Goal: Task Accomplishment & Management: Manage account settings

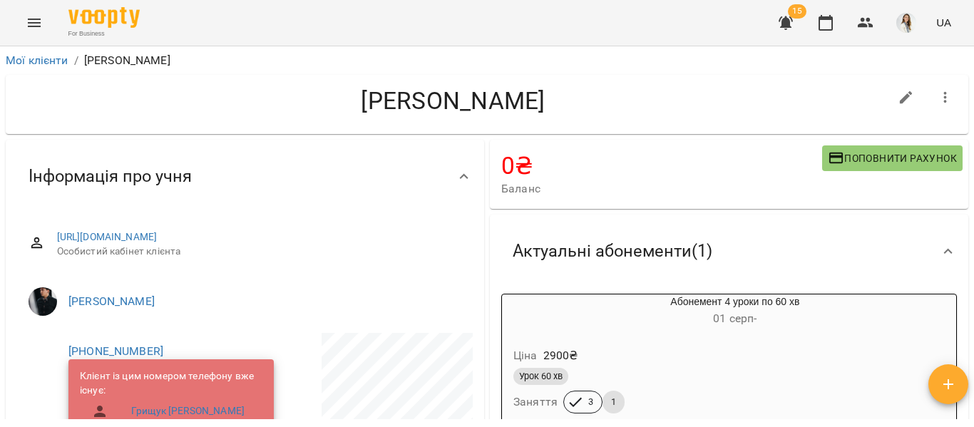
scroll to position [657, 0]
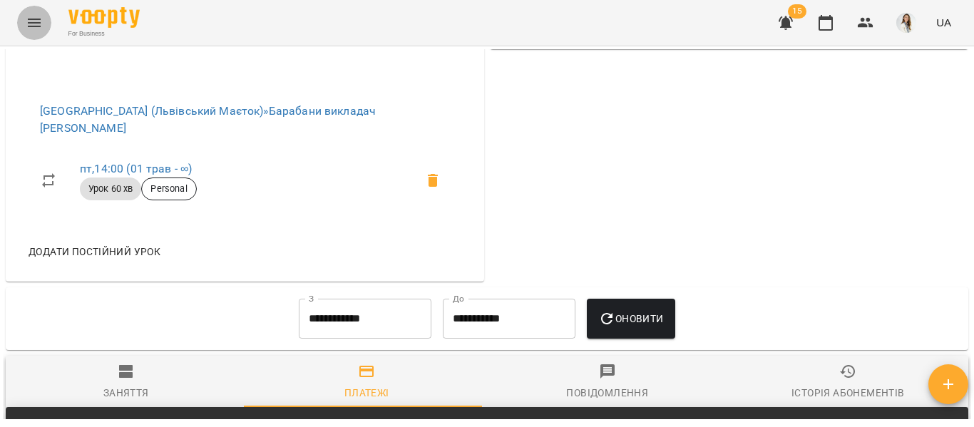
click at [32, 23] on icon "Menu" at bounding box center [34, 23] width 13 height 9
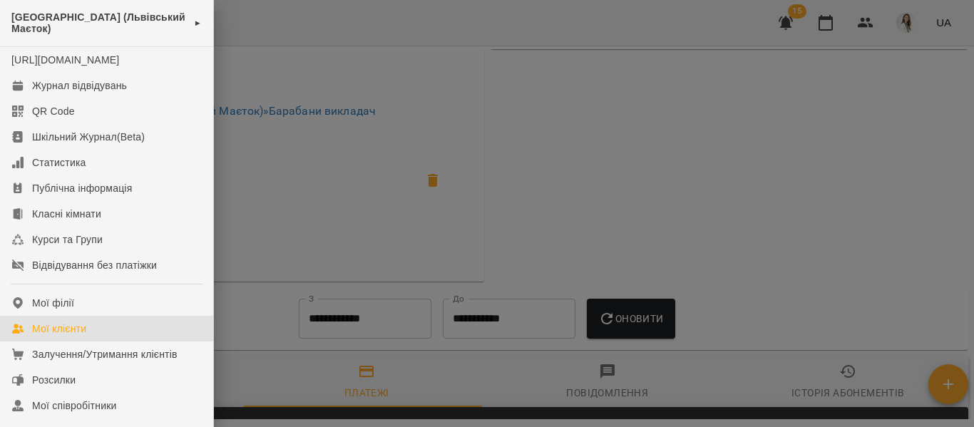
click at [50, 336] on div "Мої клієнти" at bounding box center [59, 329] width 54 height 14
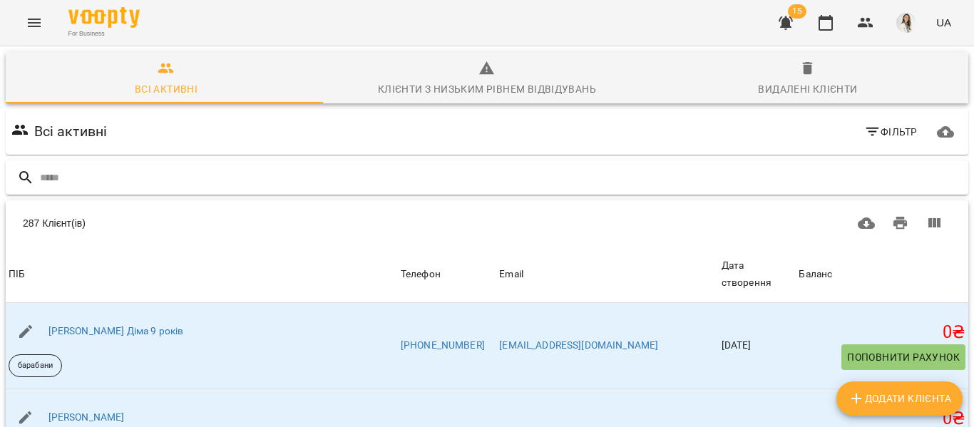
click at [46, 174] on input "text" at bounding box center [501, 178] width 923 height 24
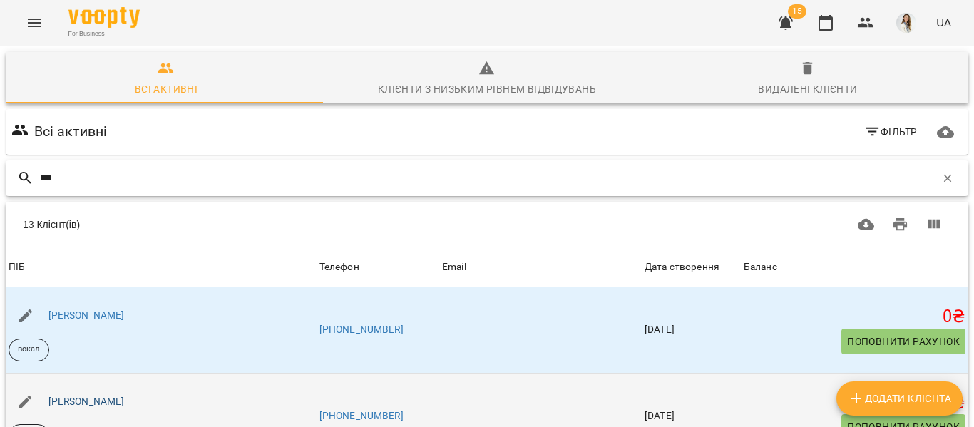
type input "***"
click at [76, 397] on link "[PERSON_NAME]" at bounding box center [86, 401] width 76 height 11
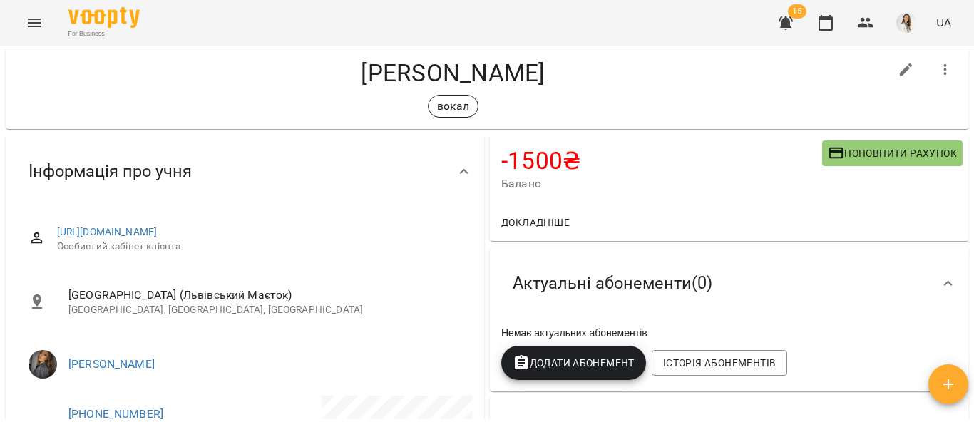
scroll to position [20, 0]
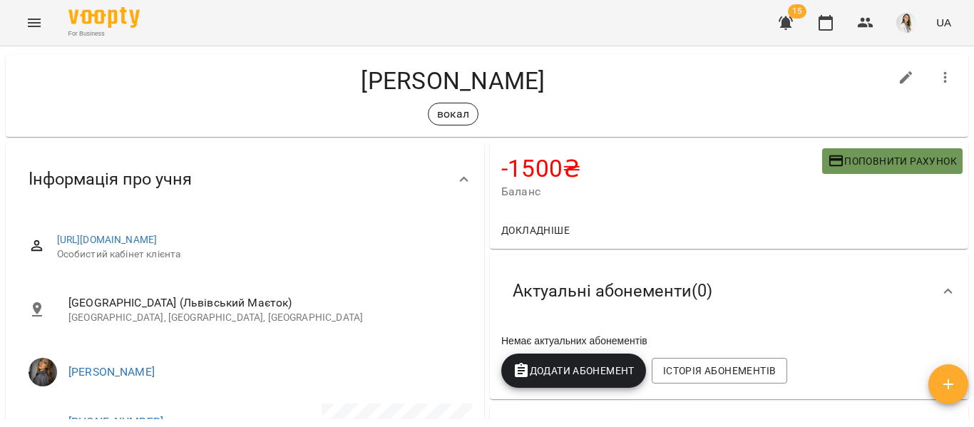
click at [872, 163] on span "Поповнити рахунок" at bounding box center [892, 161] width 129 height 17
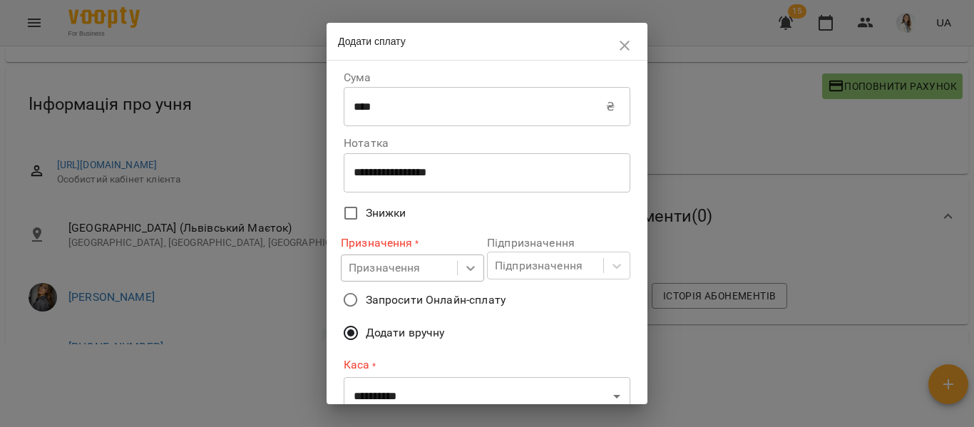
click at [463, 274] on icon at bounding box center [470, 268] width 14 height 14
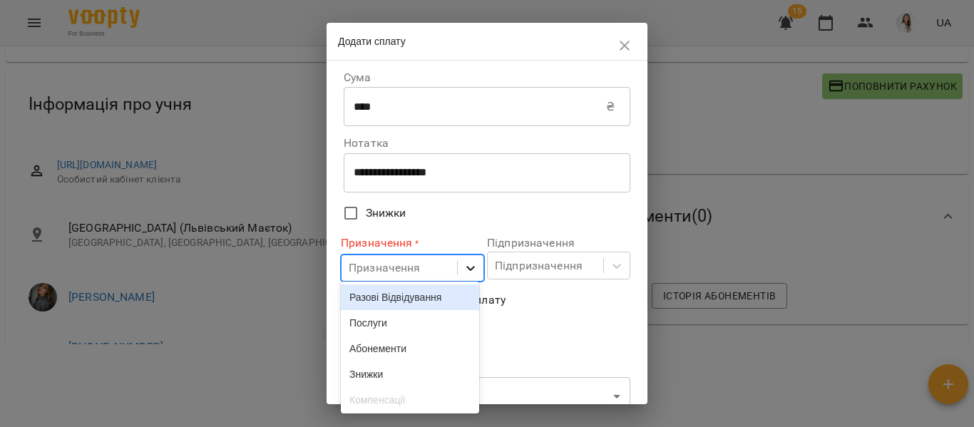
scroll to position [82, 0]
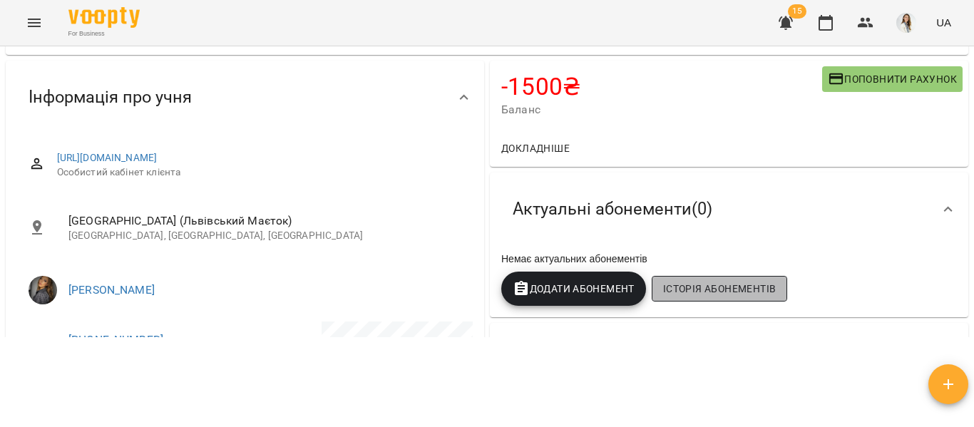
click at [701, 297] on span "Історія абонементів" at bounding box center [719, 288] width 113 height 17
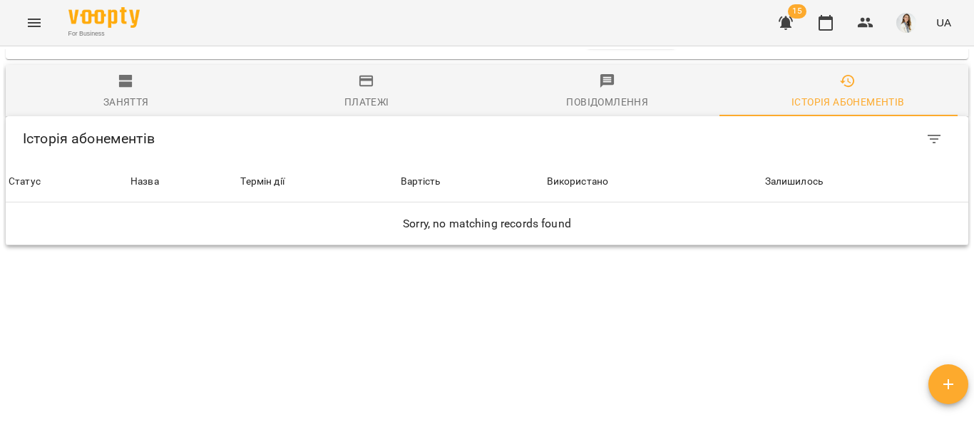
scroll to position [830, 0]
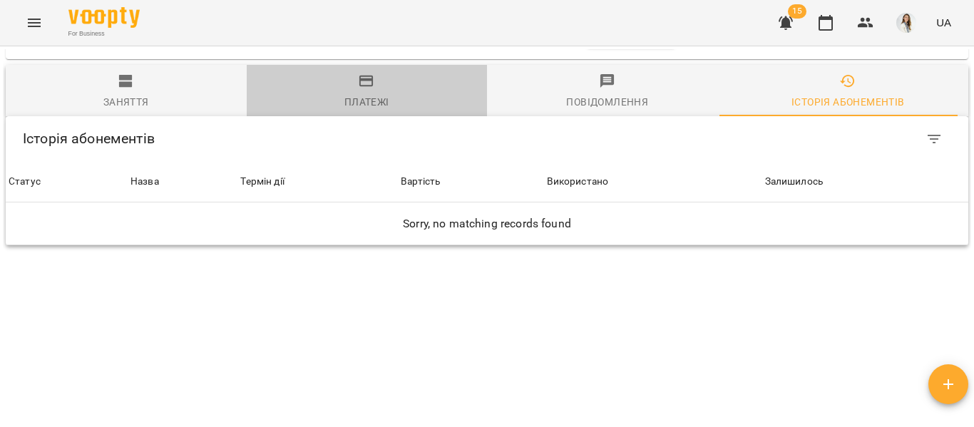
click at [365, 68] on button "Платежі" at bounding box center [367, 90] width 241 height 51
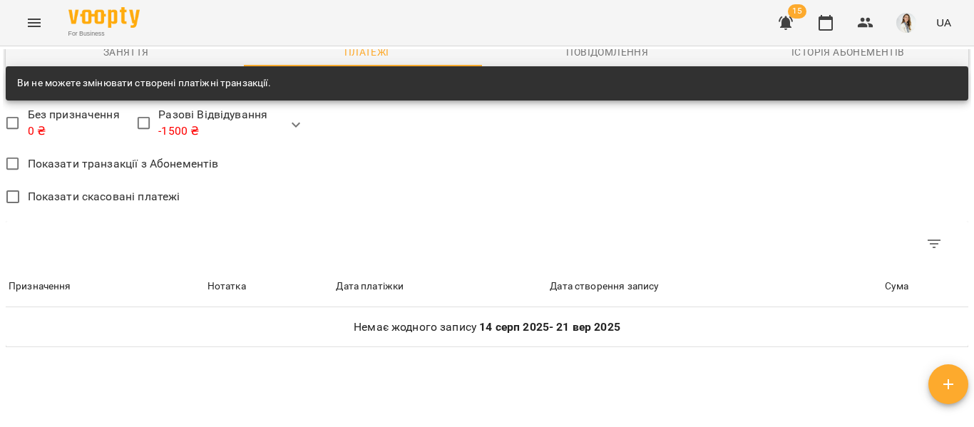
scroll to position [817, 0]
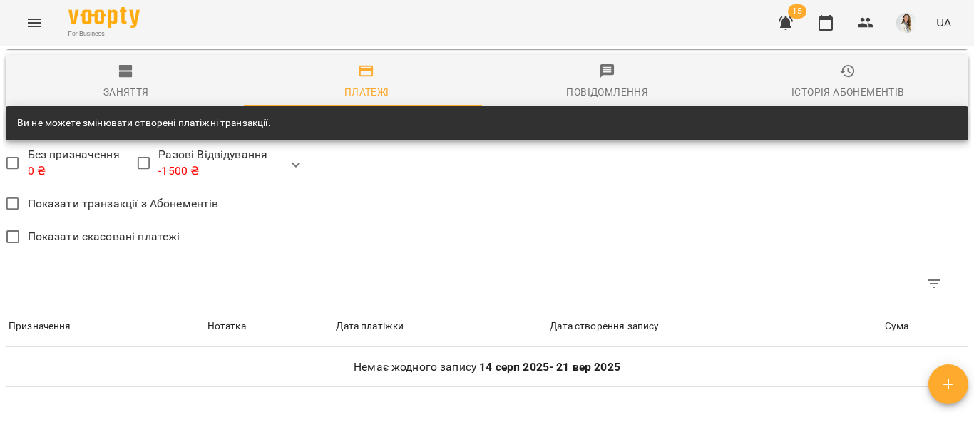
click at [226, 222] on div "Показати скасовані платежі" at bounding box center [487, 239] width 962 height 34
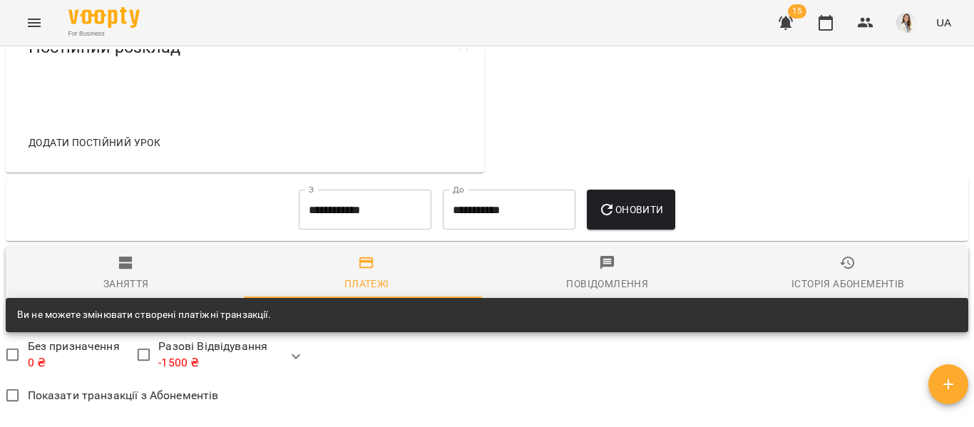
scroll to position [623, 0]
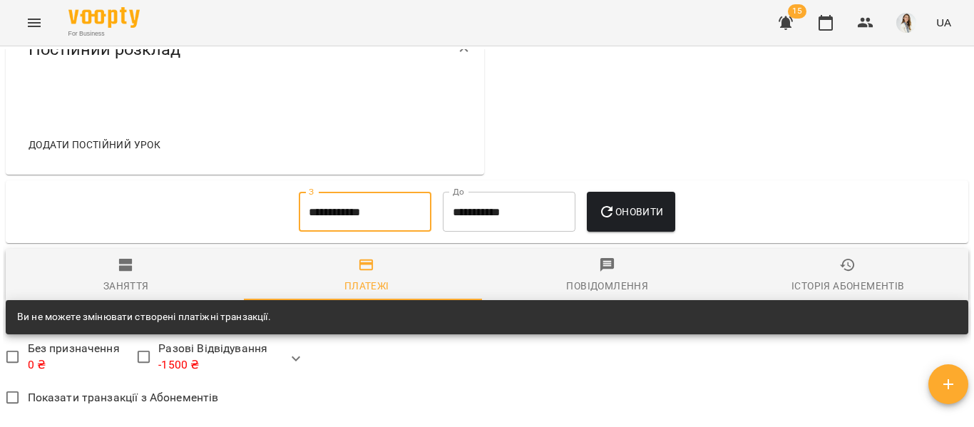
click at [318, 192] on input "**********" at bounding box center [365, 212] width 133 height 40
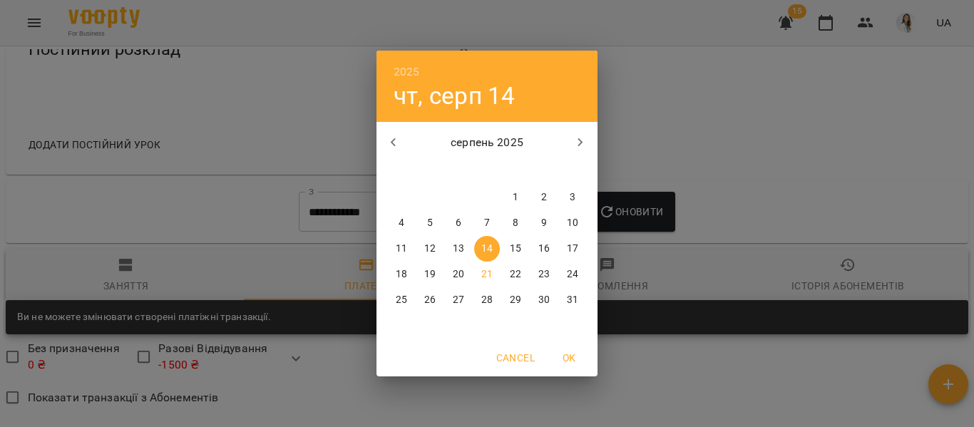
click at [515, 197] on p "1" at bounding box center [516, 197] width 6 height 14
type input "**********"
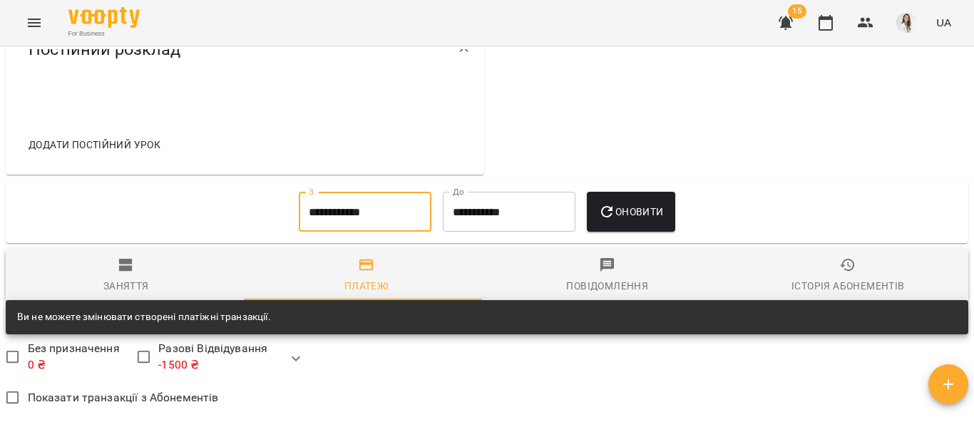
click at [640, 203] on span "Оновити" at bounding box center [630, 211] width 65 height 17
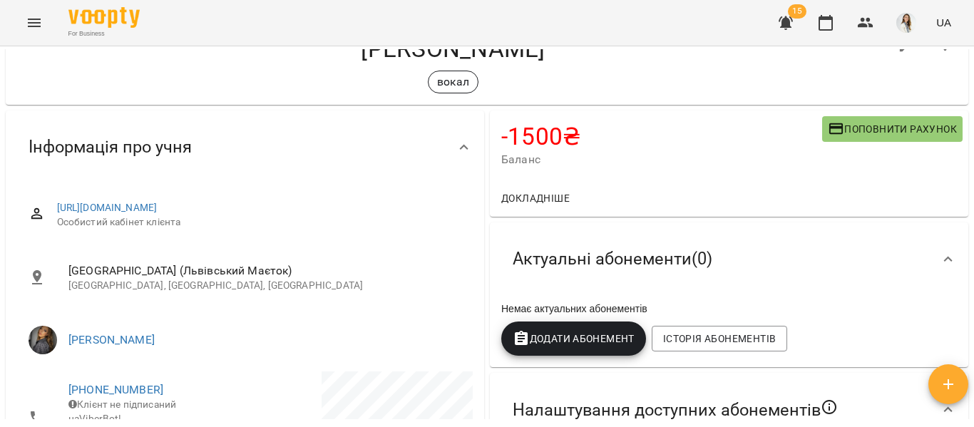
scroll to position [0, 0]
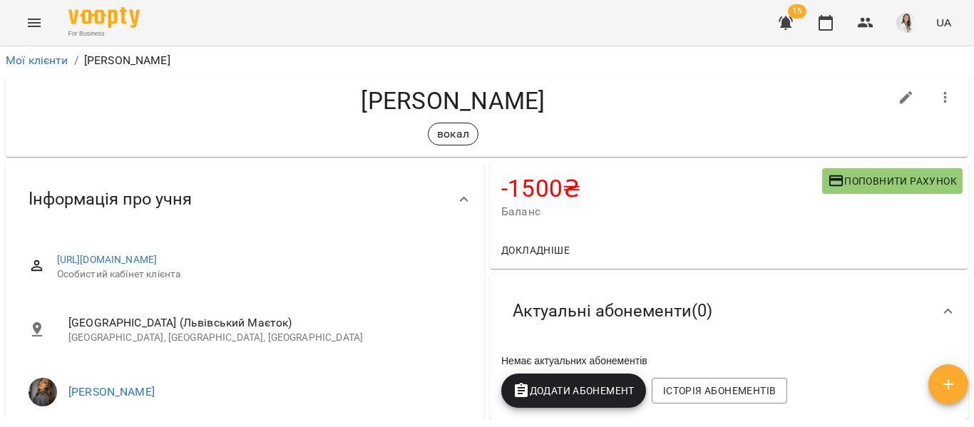
click at [860, 173] on span "Поповнити рахунок" at bounding box center [892, 181] width 129 height 17
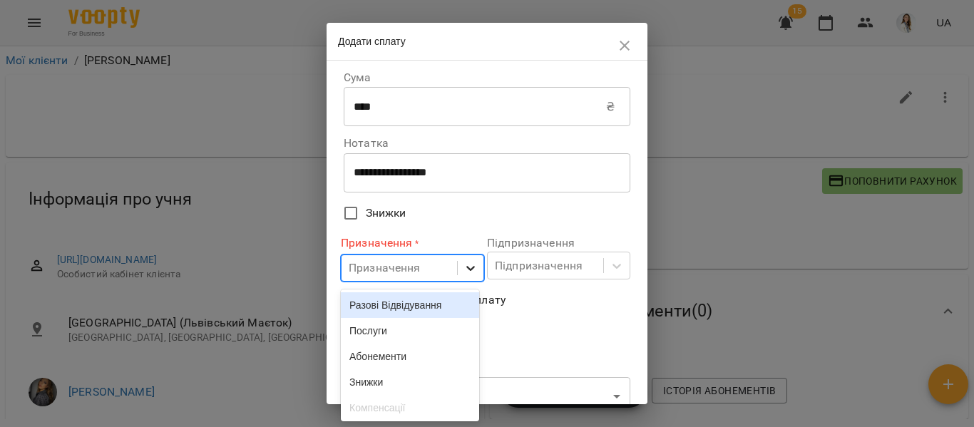
click at [463, 273] on icon at bounding box center [470, 268] width 14 height 14
click at [449, 307] on div "Разові Відвідування" at bounding box center [410, 305] width 138 height 26
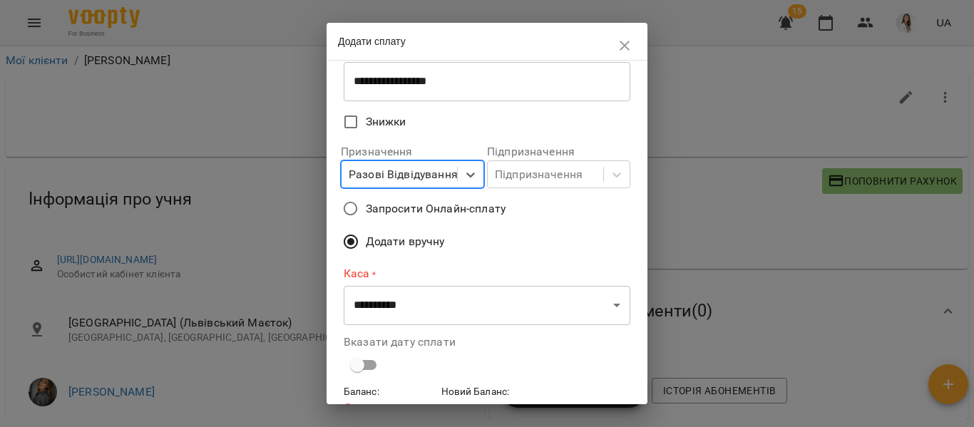
scroll to position [103, 0]
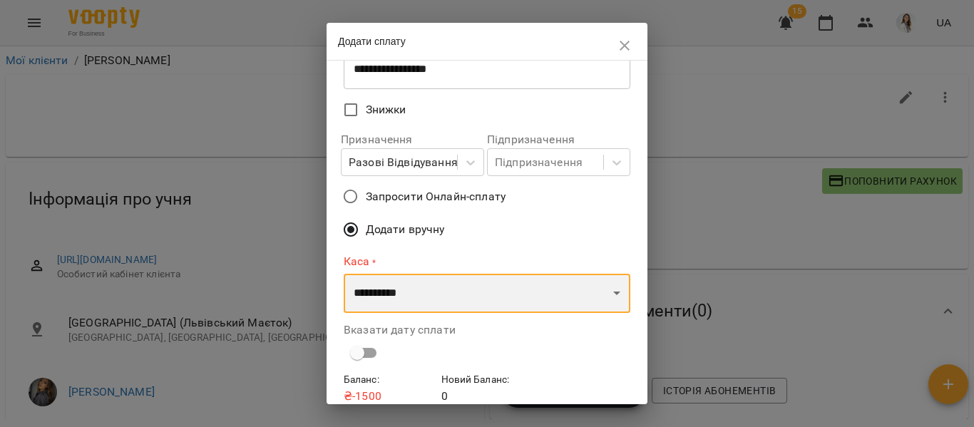
click at [605, 296] on select "**********" at bounding box center [487, 294] width 287 height 40
select select "****"
click at [344, 274] on select "**********" at bounding box center [487, 294] width 287 height 40
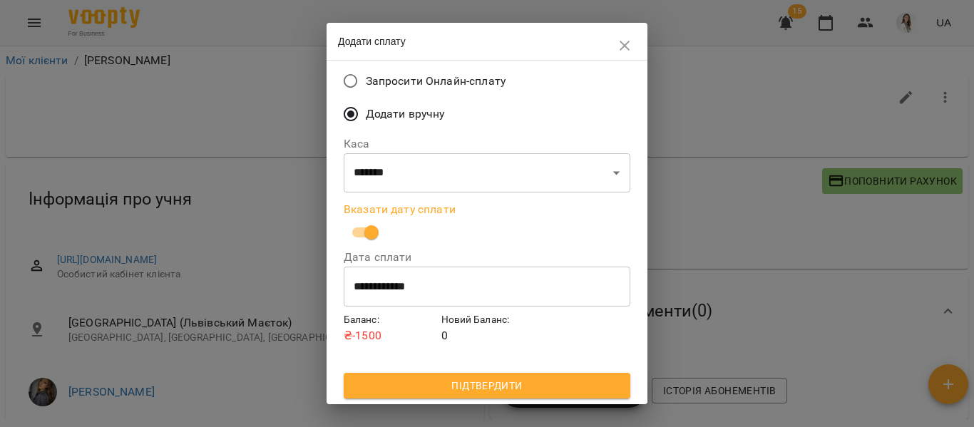
scroll to position [220, 0]
click at [485, 387] on span "Підтвердити" at bounding box center [487, 385] width 264 height 17
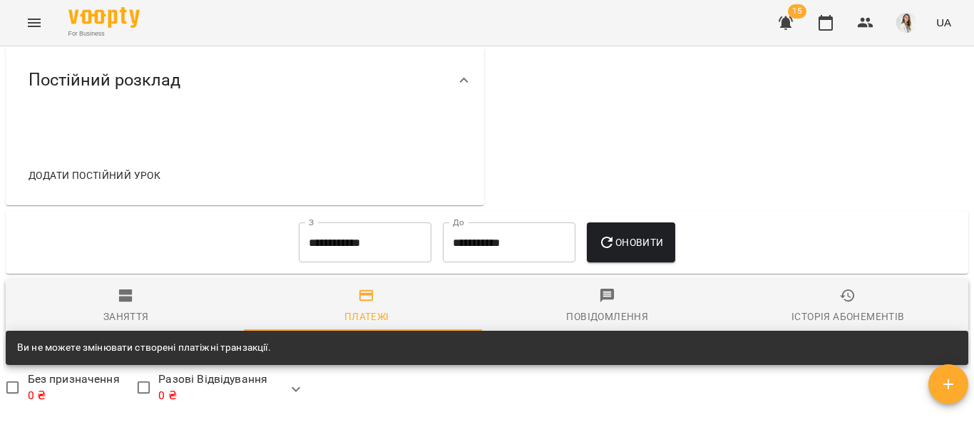
scroll to position [614, 0]
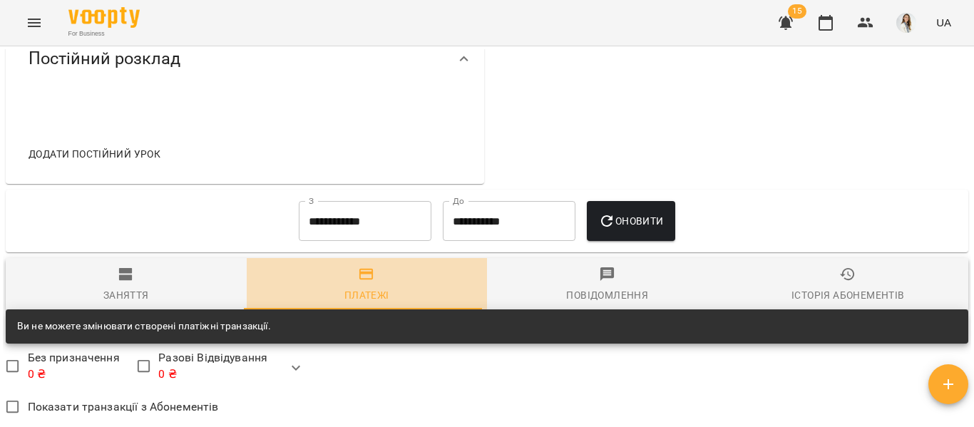
click at [370, 266] on icon "button" at bounding box center [366, 274] width 17 height 17
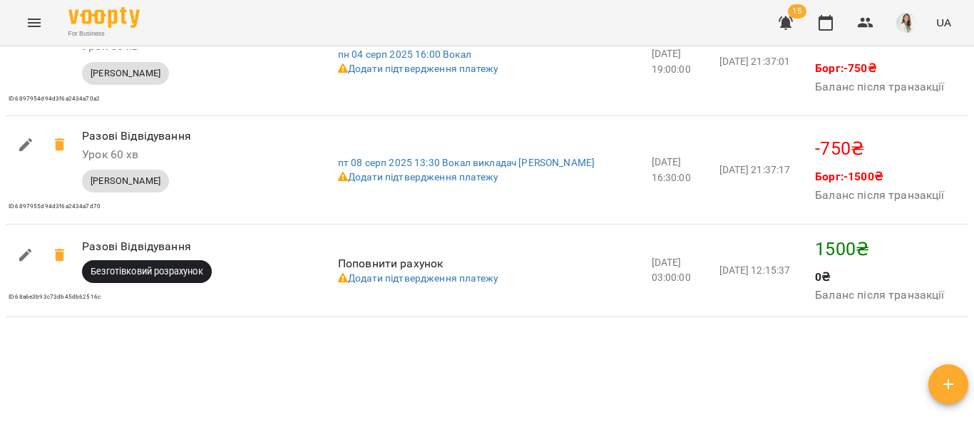
scroll to position [1395, 0]
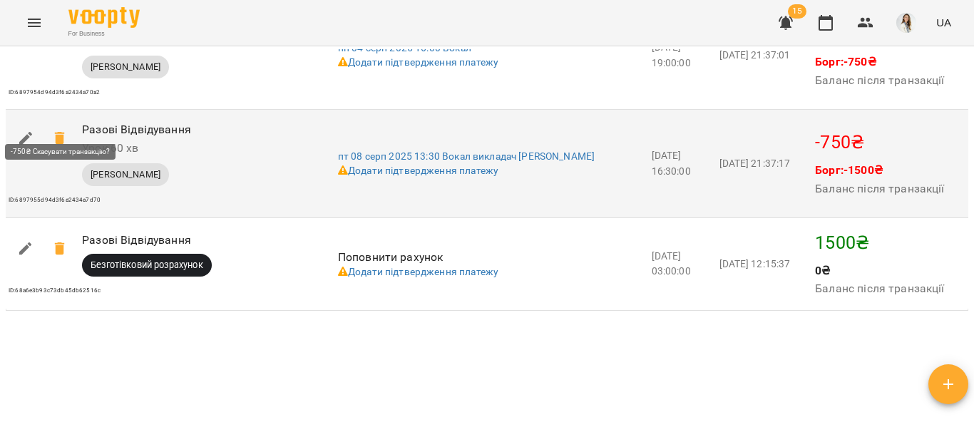
click at [59, 132] on icon at bounding box center [59, 138] width 10 height 13
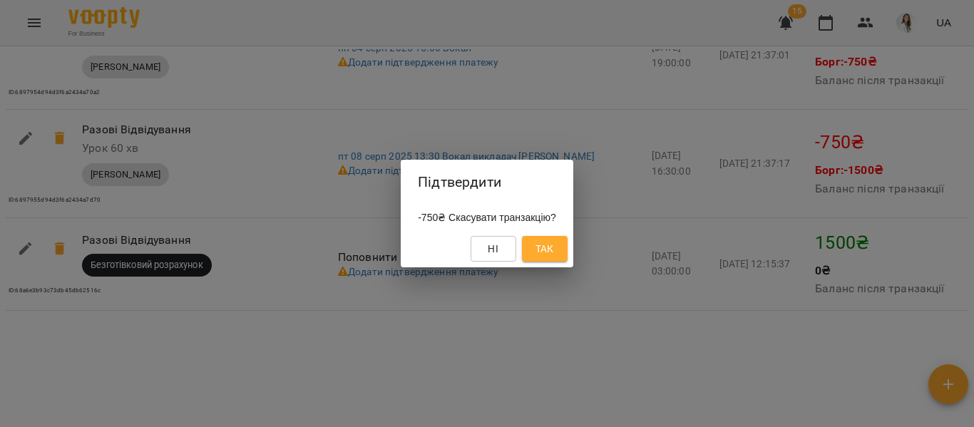
click at [554, 247] on span "Так" at bounding box center [544, 248] width 19 height 17
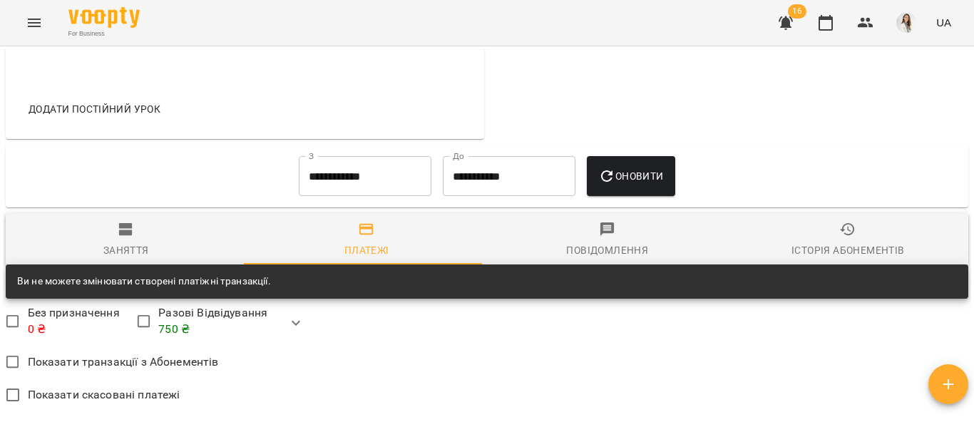
scroll to position [694, 0]
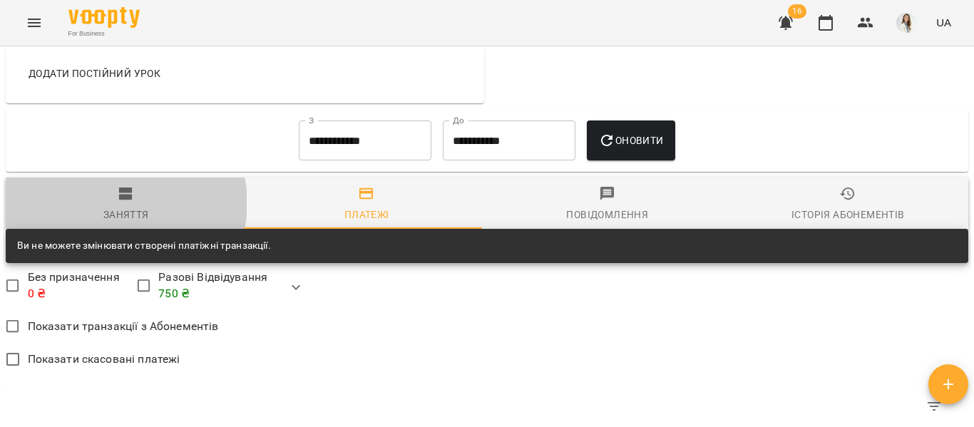
click at [124, 185] on span "Заняття" at bounding box center [126, 204] width 224 height 38
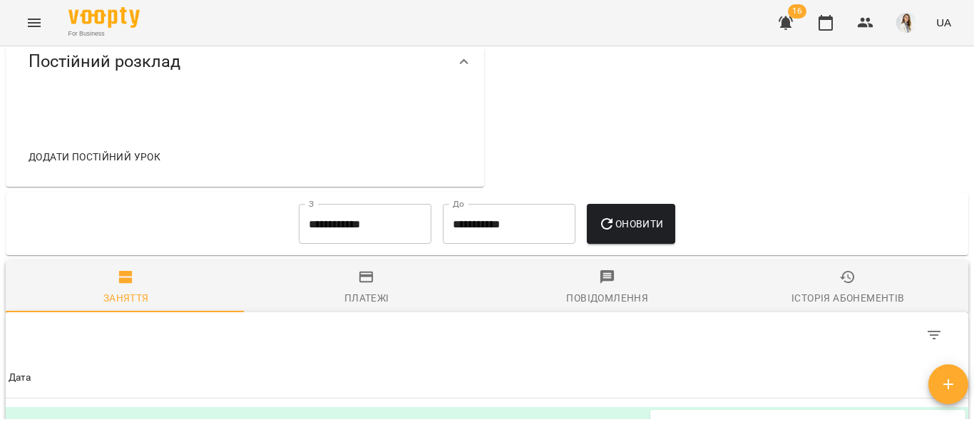
scroll to position [592, 0]
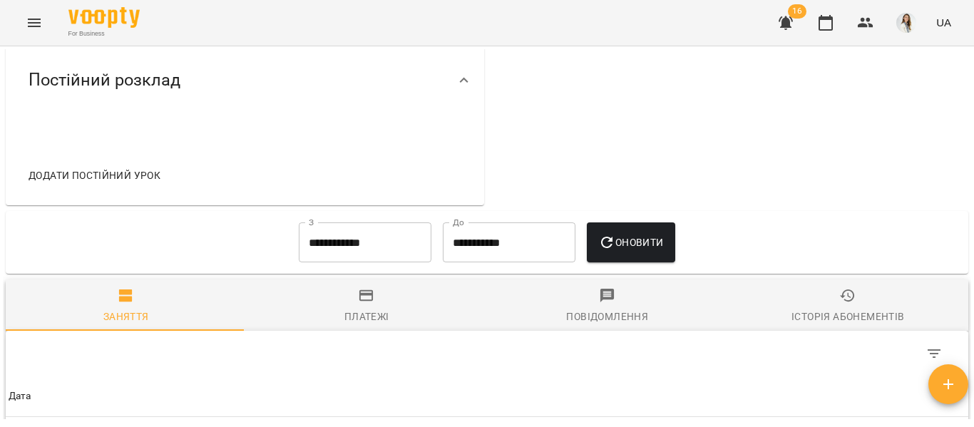
click at [364, 287] on icon "button" at bounding box center [366, 295] width 17 height 17
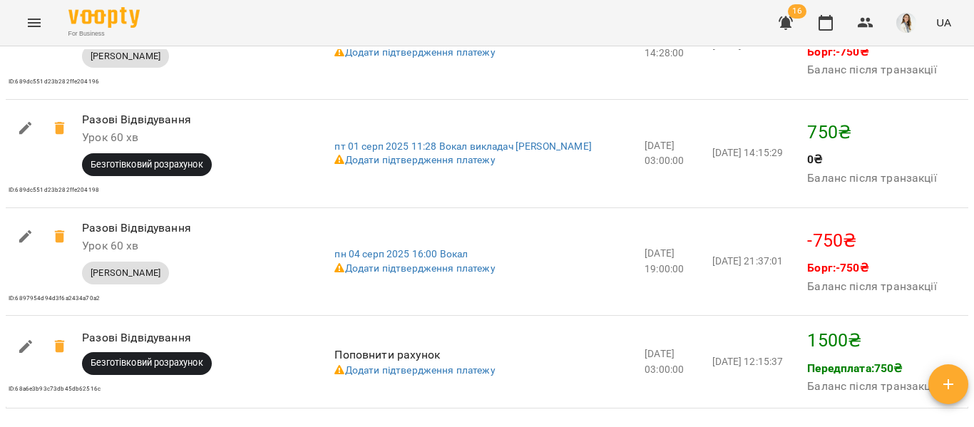
scroll to position [1190, 0]
click at [237, 377] on div "ID: 68a6e3b93c73db45db62516c" at bounding box center [169, 387] width 326 height 20
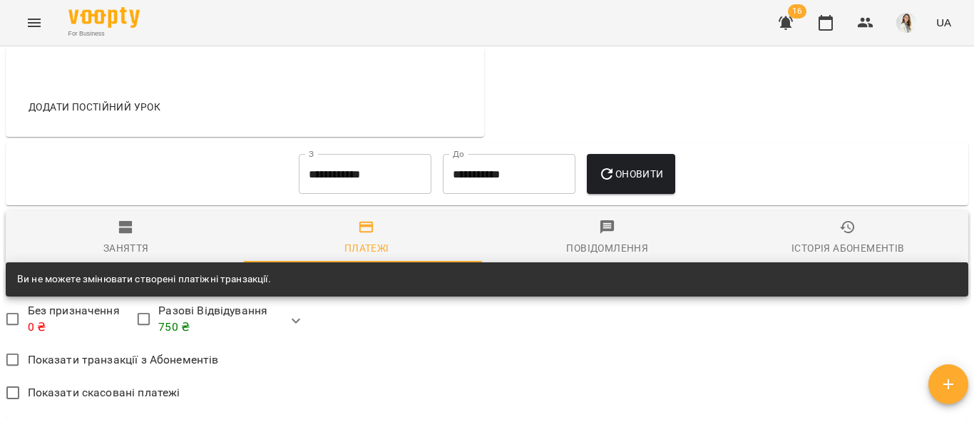
scroll to position [693, 0]
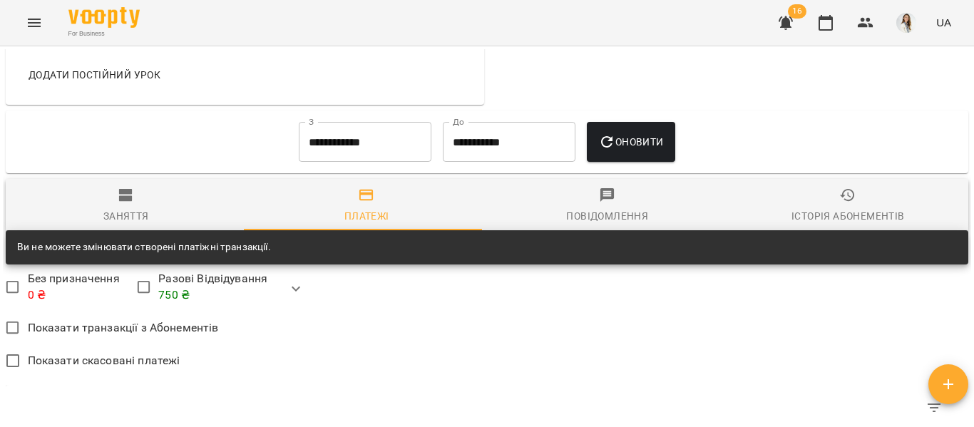
drag, startPoint x: 282, startPoint y: 272, endPoint x: 654, endPoint y: 340, distance: 377.5
click at [654, 346] on div "Показати скасовані платежі" at bounding box center [487, 363] width 962 height 34
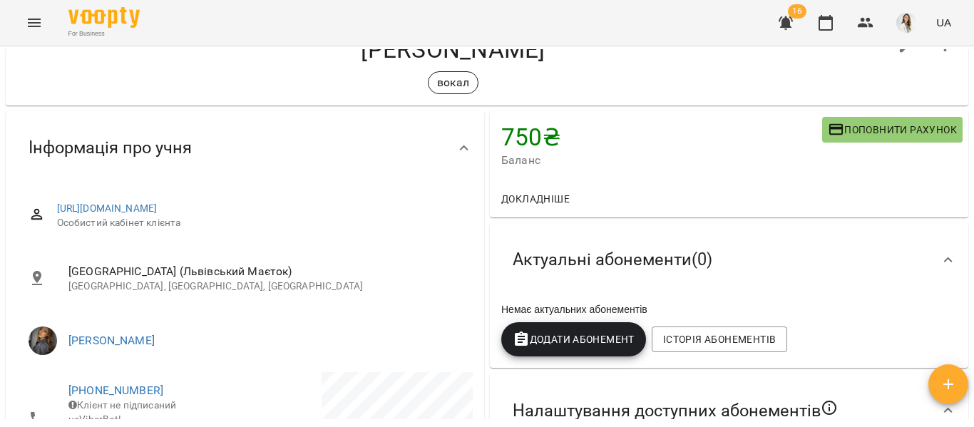
scroll to position [0, 0]
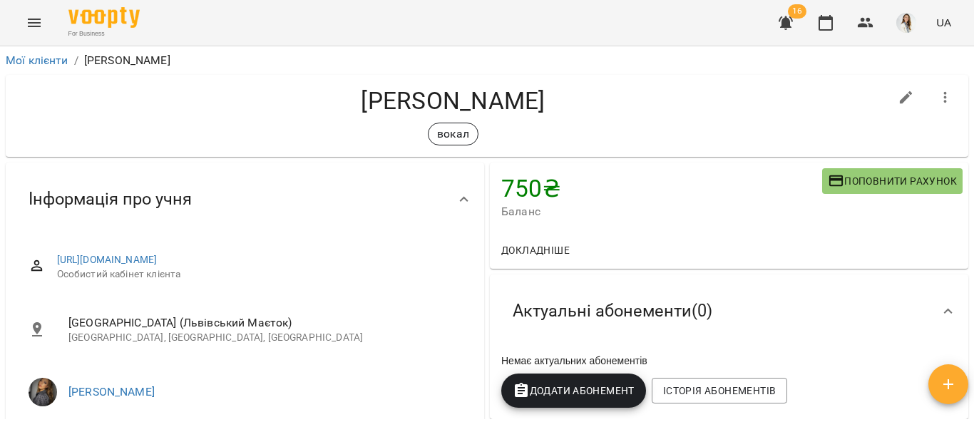
click at [937, 89] on icon "button" at bounding box center [945, 97] width 17 height 17
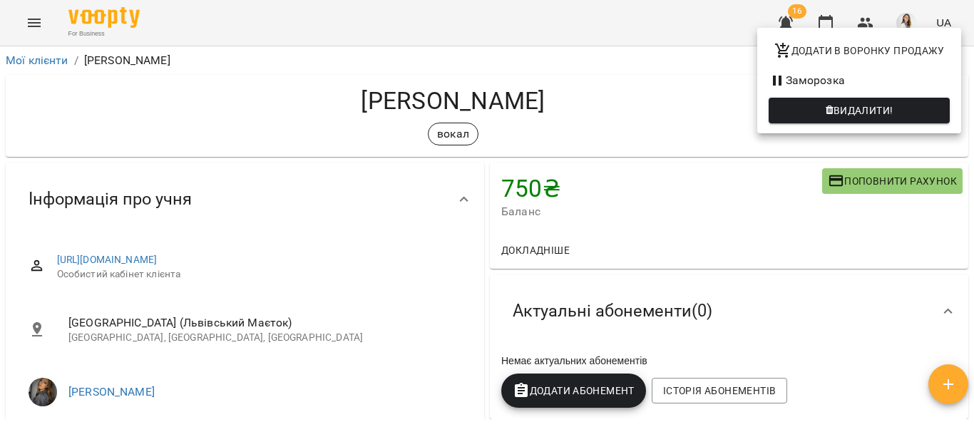
click at [647, 90] on div at bounding box center [487, 213] width 974 height 427
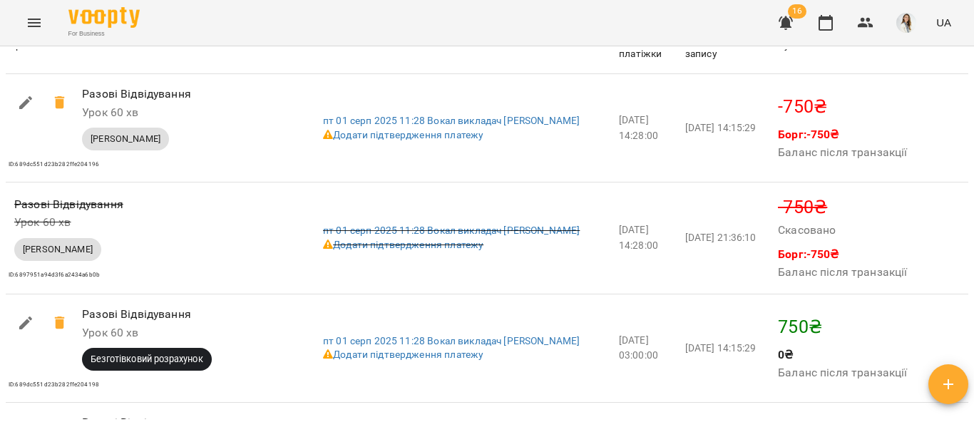
scroll to position [1106, 0]
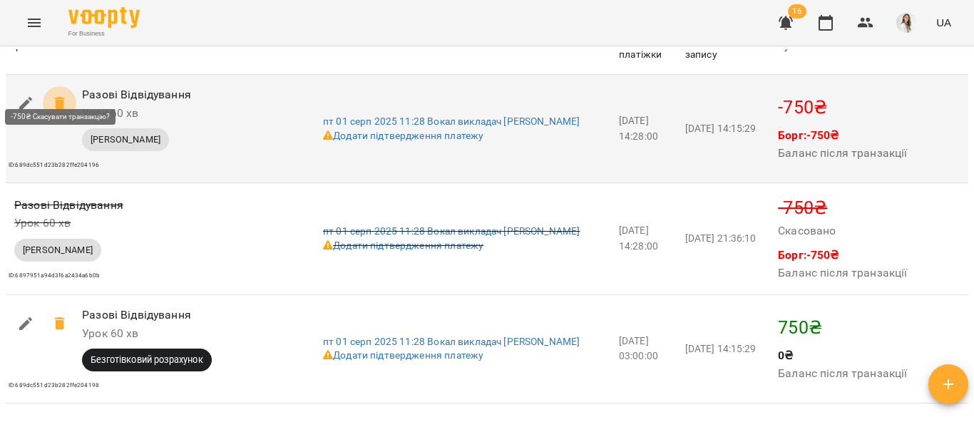
click at [60, 97] on icon at bounding box center [59, 103] width 10 height 13
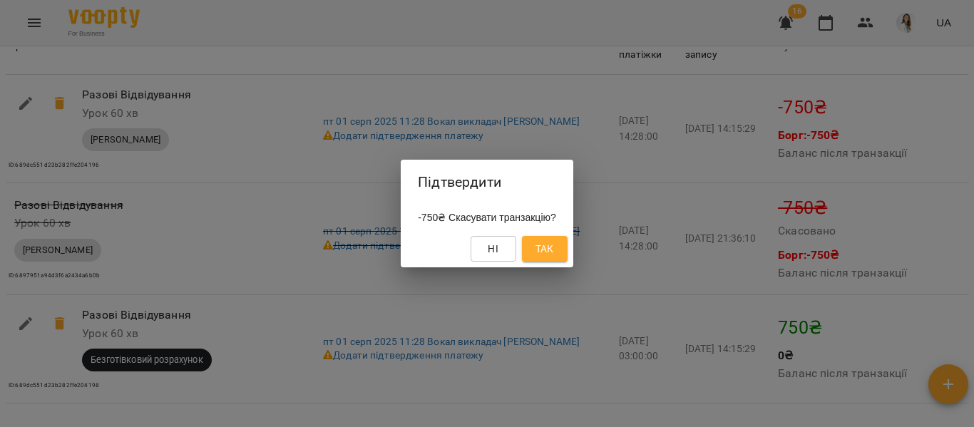
click at [549, 245] on span "Так" at bounding box center [544, 248] width 19 height 17
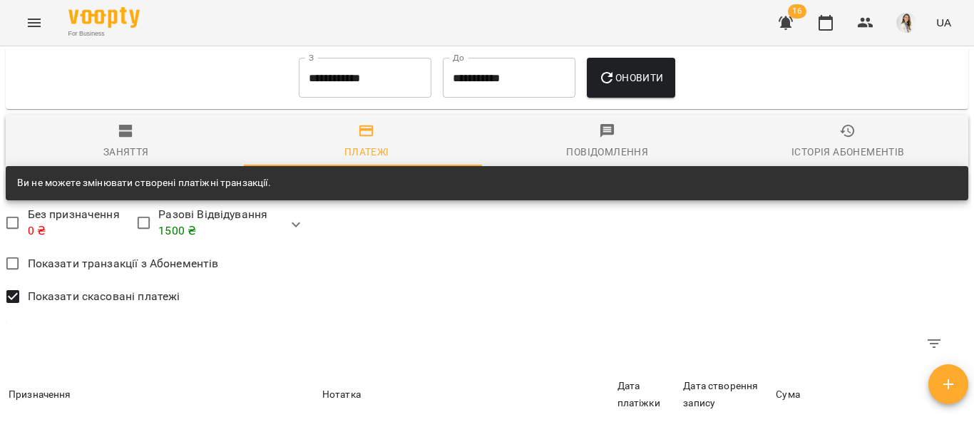
scroll to position [774, 0]
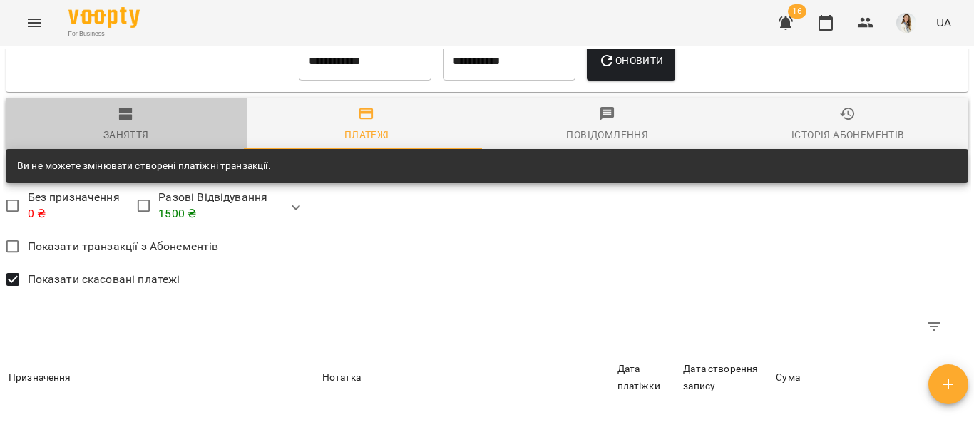
click at [129, 106] on span "Заняття" at bounding box center [126, 125] width 224 height 38
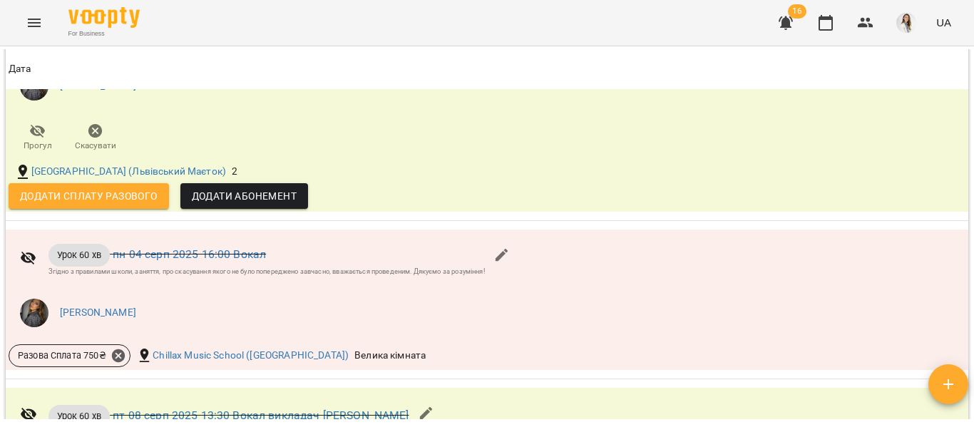
scroll to position [922, 0]
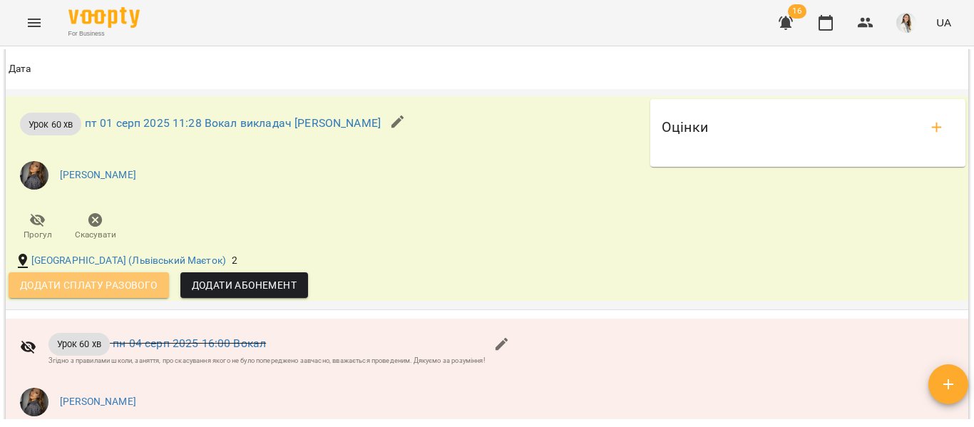
click at [83, 277] on span "Додати сплату разового" at bounding box center [89, 285] width 138 height 17
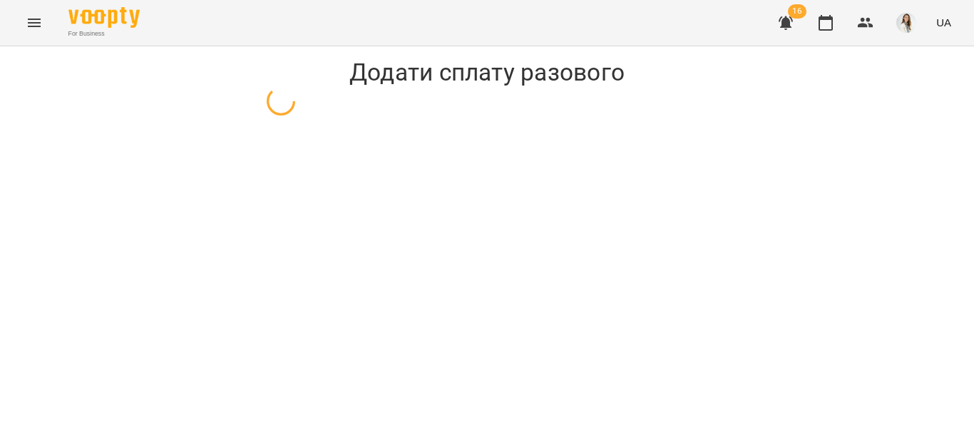
select select "**********"
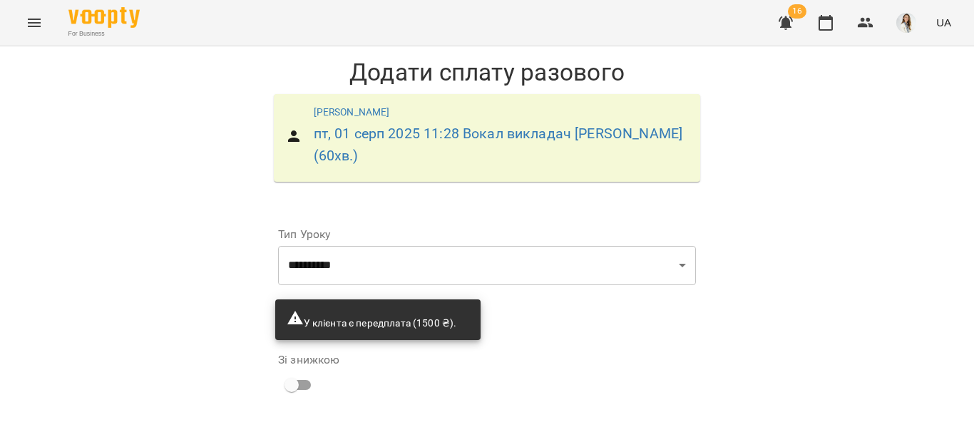
scroll to position [144, 0]
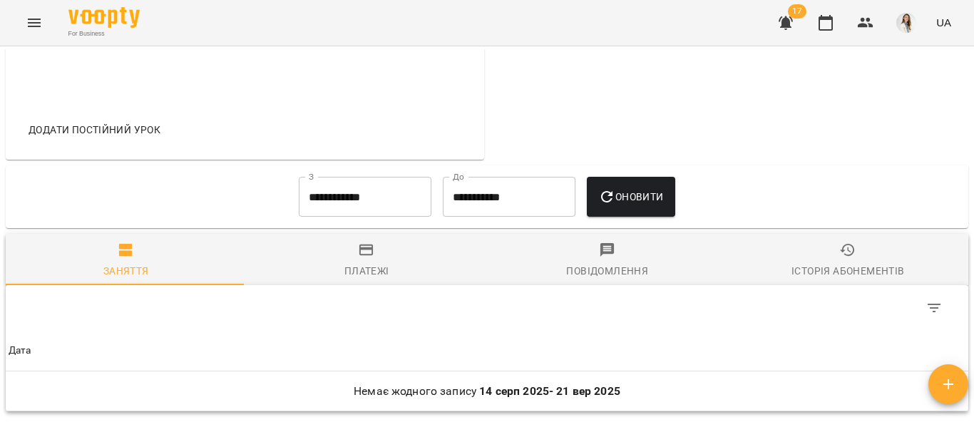
scroll to position [667, 0]
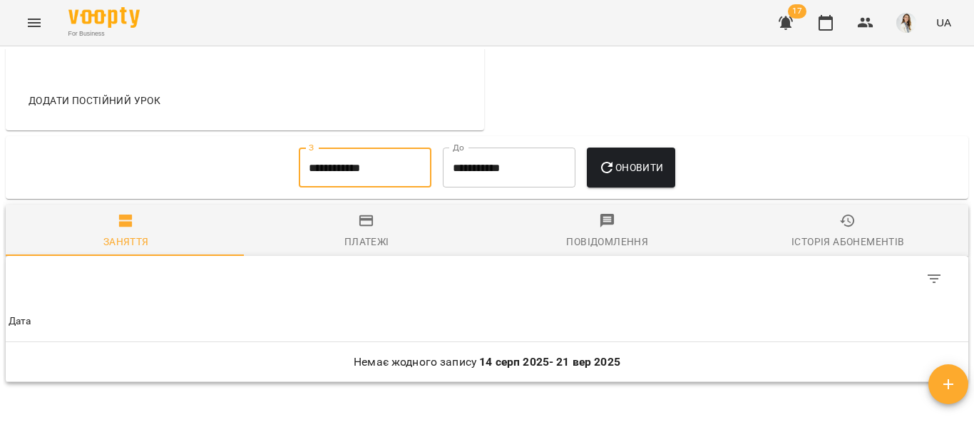
click at [344, 187] on input "**********" at bounding box center [365, 168] width 133 height 40
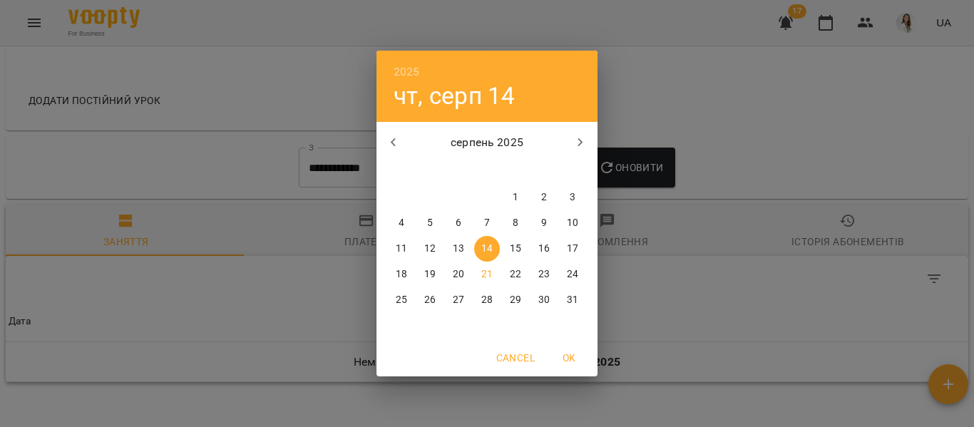
click at [516, 198] on p "1" at bounding box center [516, 197] width 6 height 14
type input "**********"
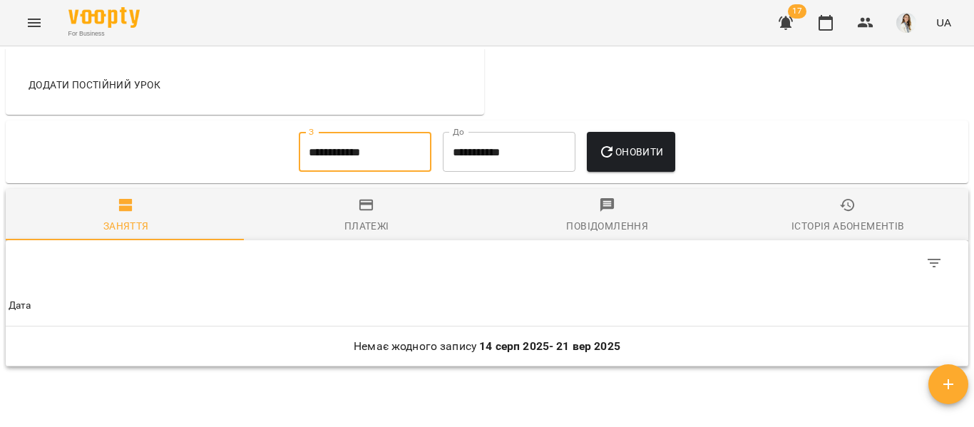
scroll to position [682, 0]
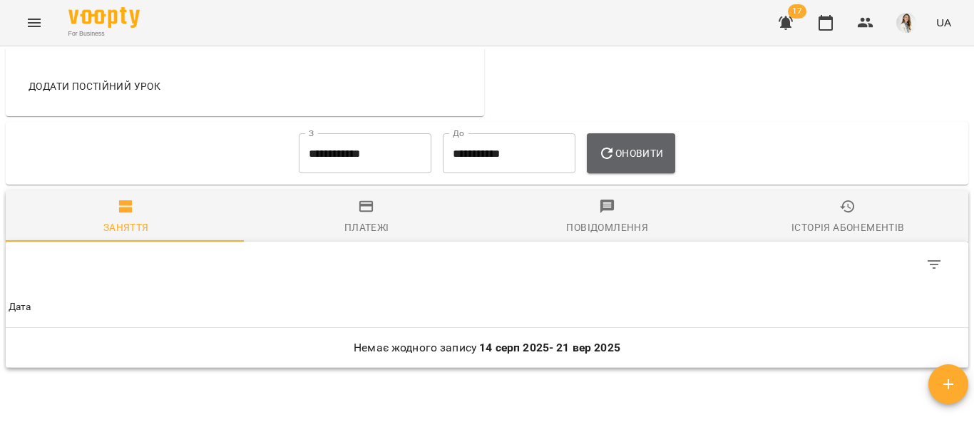
click at [630, 162] on span "Оновити" at bounding box center [630, 153] width 65 height 17
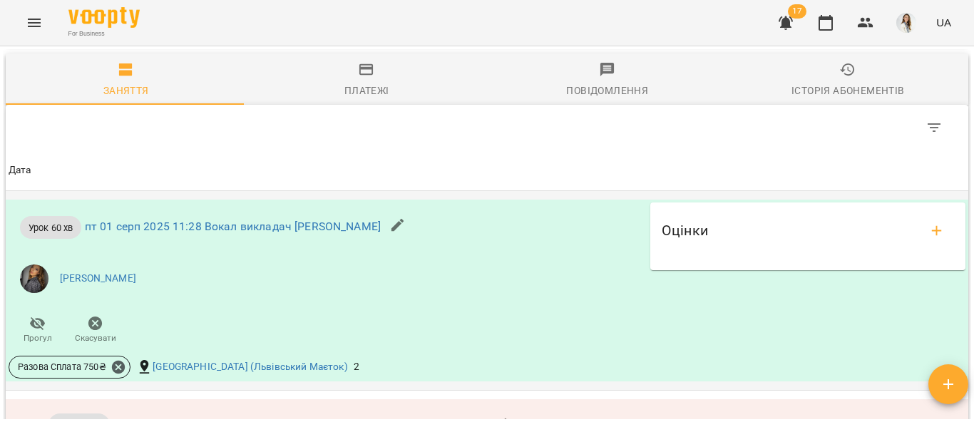
scroll to position [714, 0]
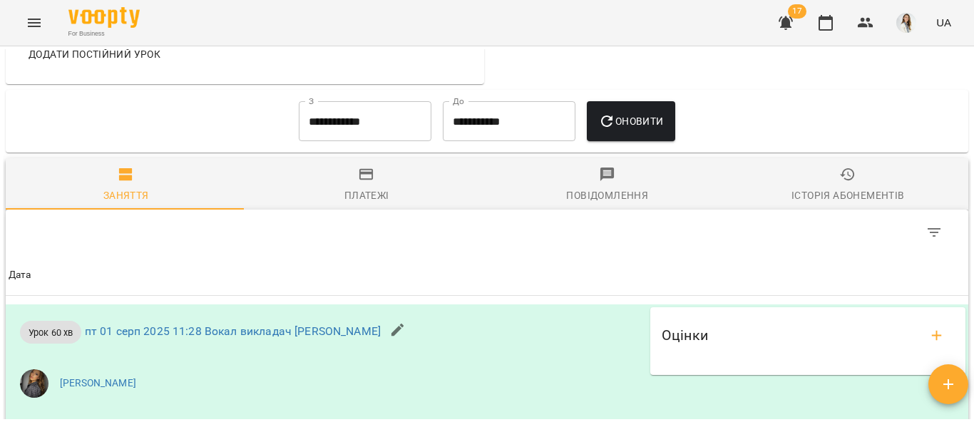
click at [359, 183] on icon "button" at bounding box center [366, 174] width 17 height 17
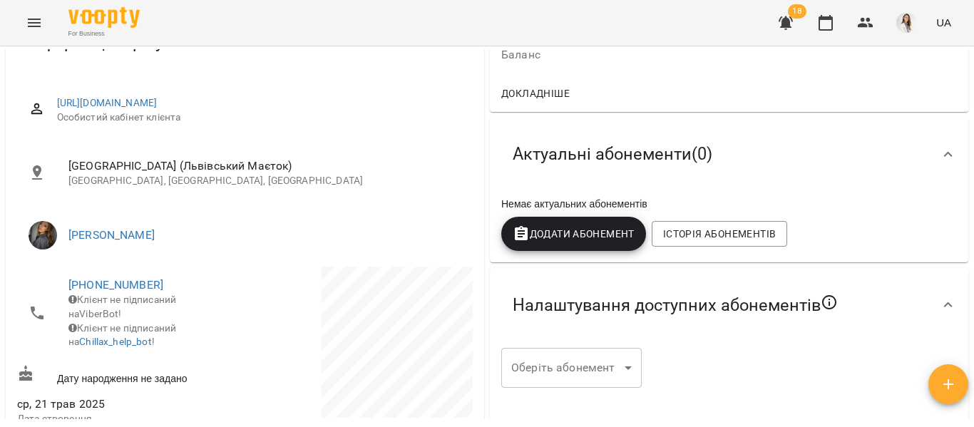
scroll to position [45, 0]
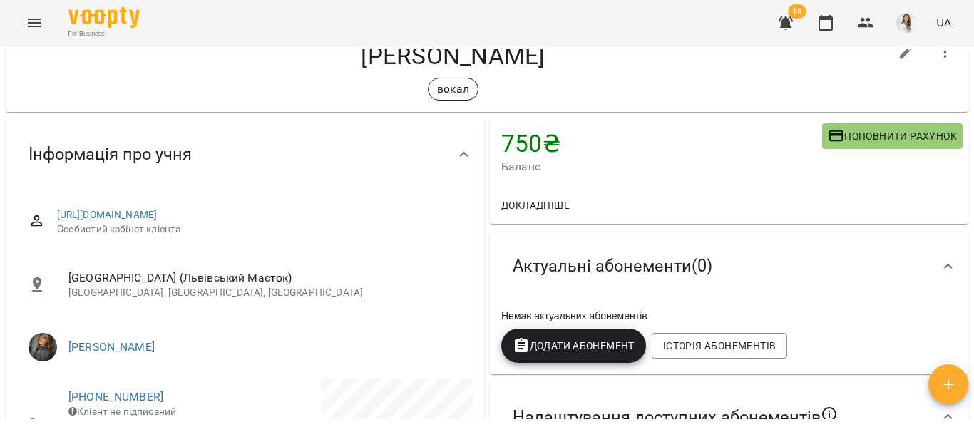
click at [457, 302] on li "[GEOGRAPHIC_DATA] ([GEOGRAPHIC_DATA]) [GEOGRAPHIC_DATA], [GEOGRAPHIC_DATA], [GE…" at bounding box center [245, 284] width 456 height 51
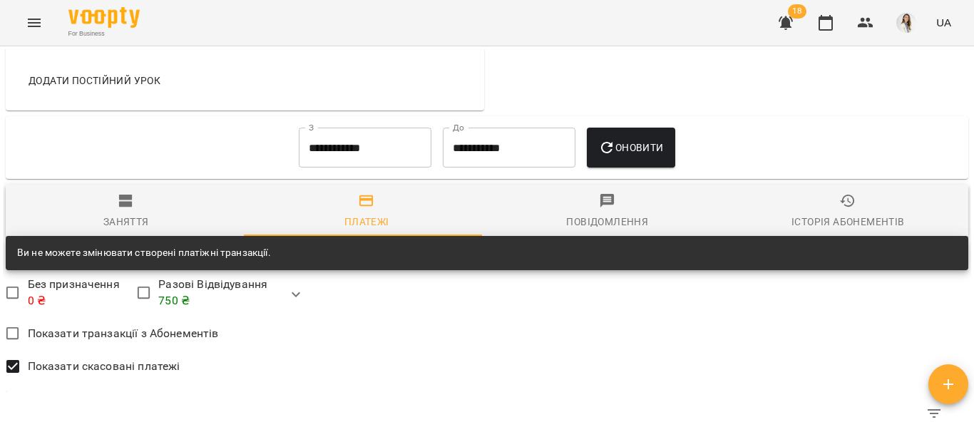
scroll to position [687, 0]
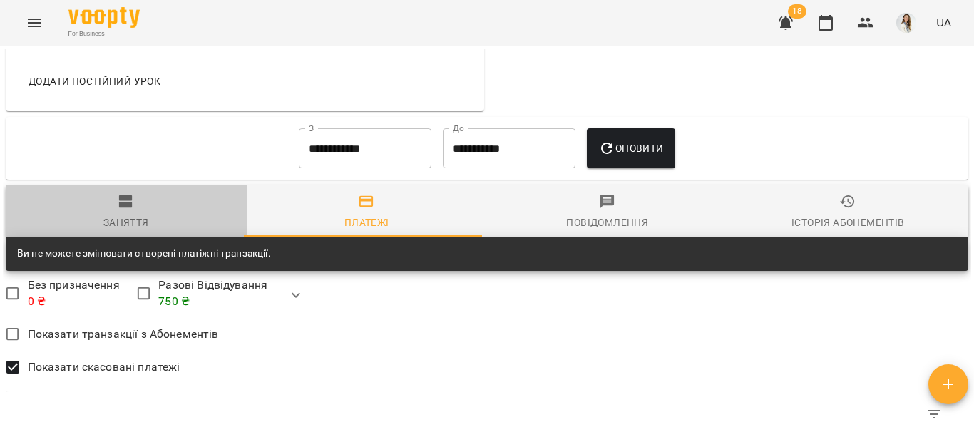
click at [158, 232] on span "Заняття" at bounding box center [126, 212] width 224 height 38
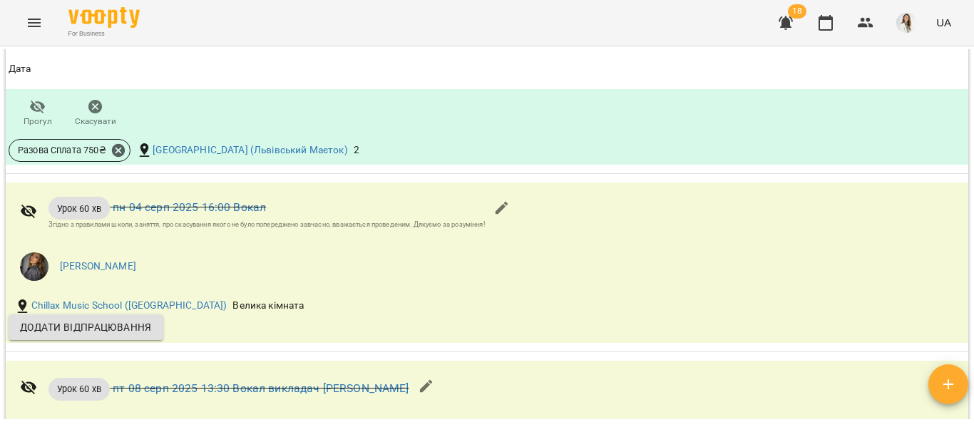
scroll to position [1037, 0]
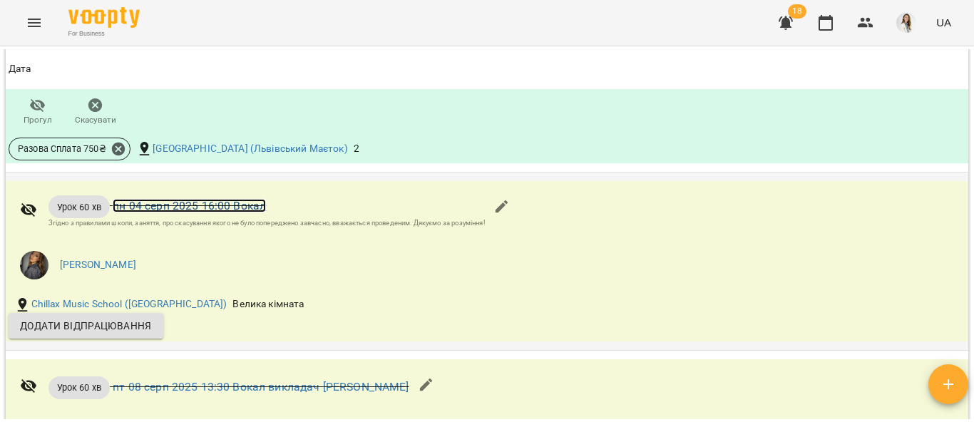
click at [128, 212] on link "пн 04 серп 2025 16:00 Вокал" at bounding box center [189, 206] width 153 height 14
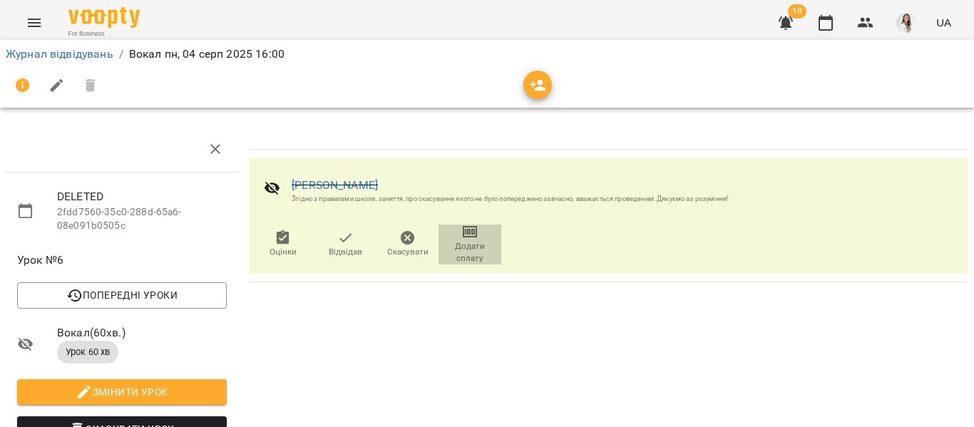
click at [465, 232] on icon "button" at bounding box center [470, 232] width 10 height 6
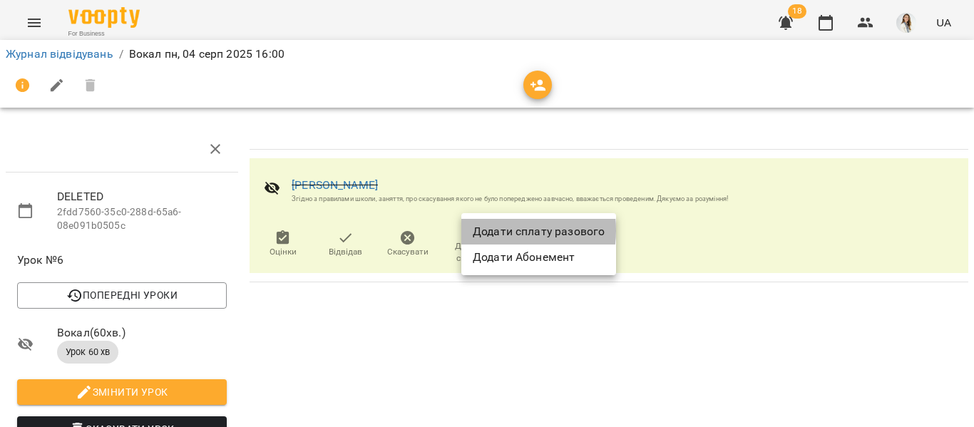
click at [492, 230] on li "Додати сплату разового" at bounding box center [538, 232] width 155 height 26
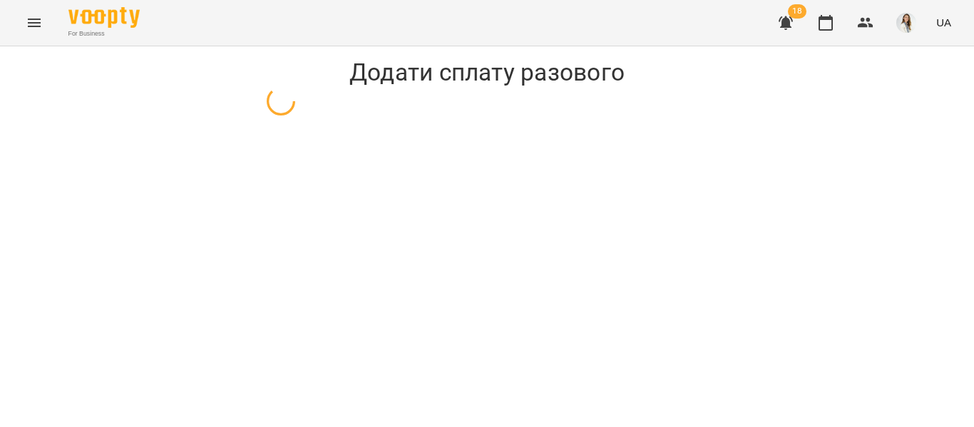
select select "**********"
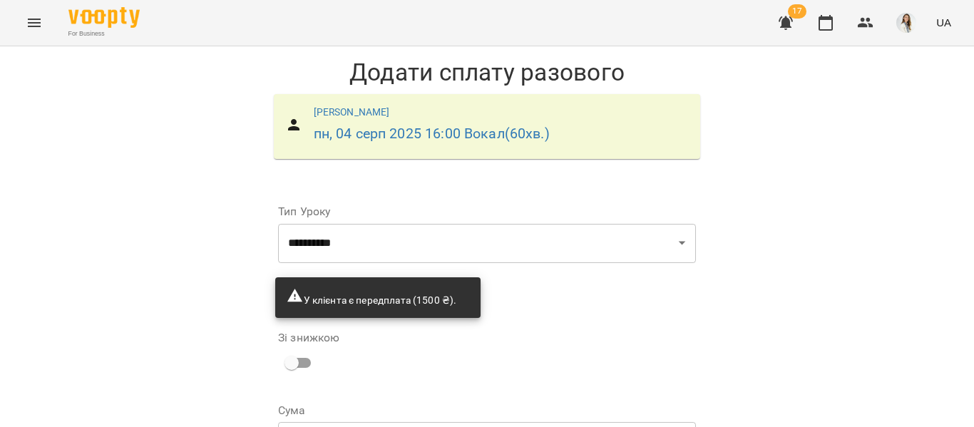
scroll to position [144, 0]
drag, startPoint x: 590, startPoint y: 392, endPoint x: 536, endPoint y: 386, distance: 53.8
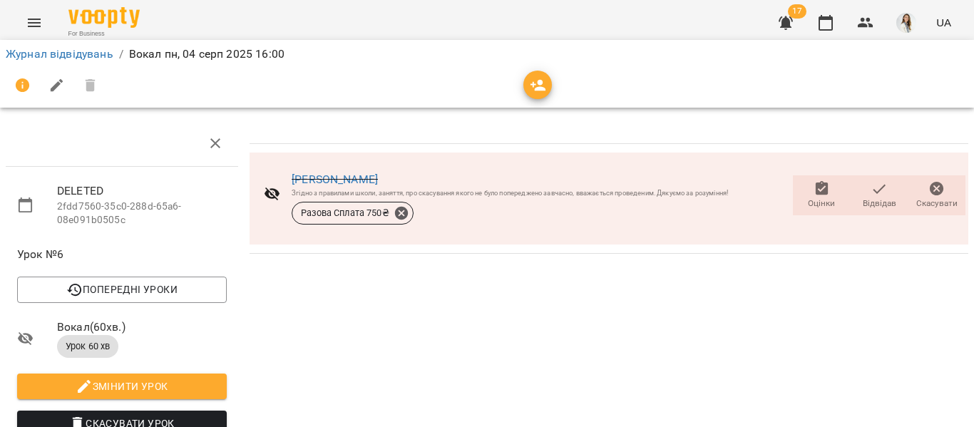
scroll to position [304, 6]
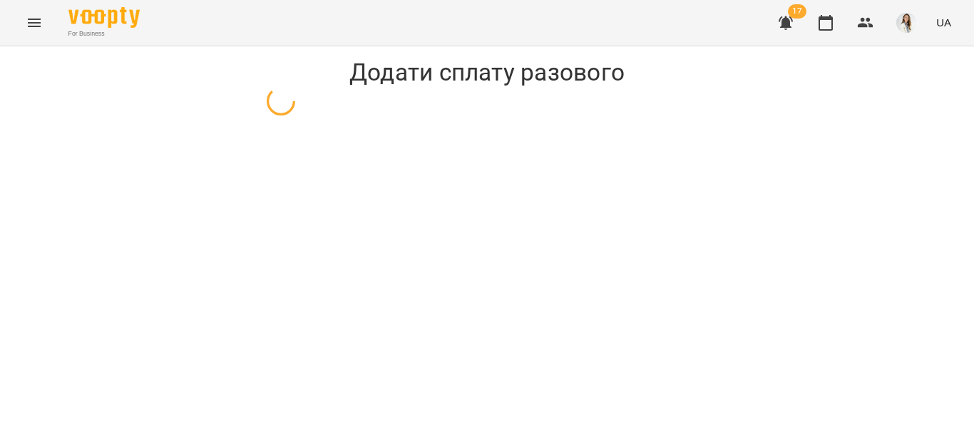
select select "**********"
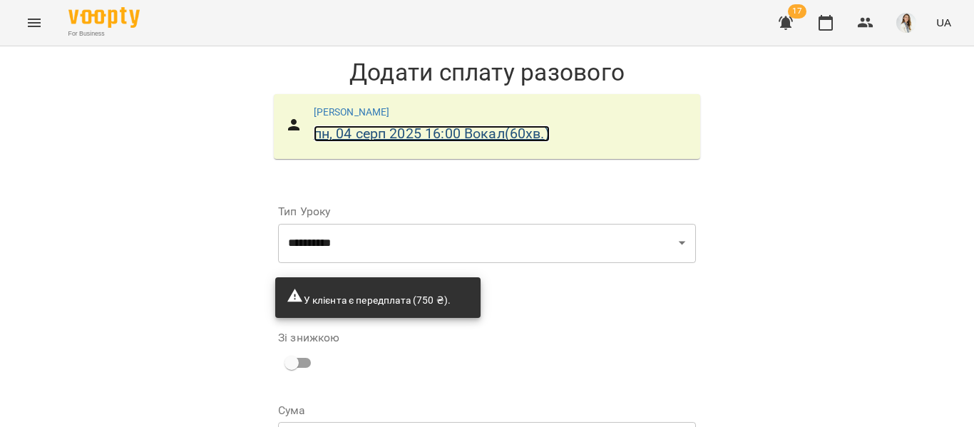
click at [346, 136] on link "пн, 04 серп 2025 16:00 Вокал ( 60 хв. )" at bounding box center [432, 133] width 236 height 16
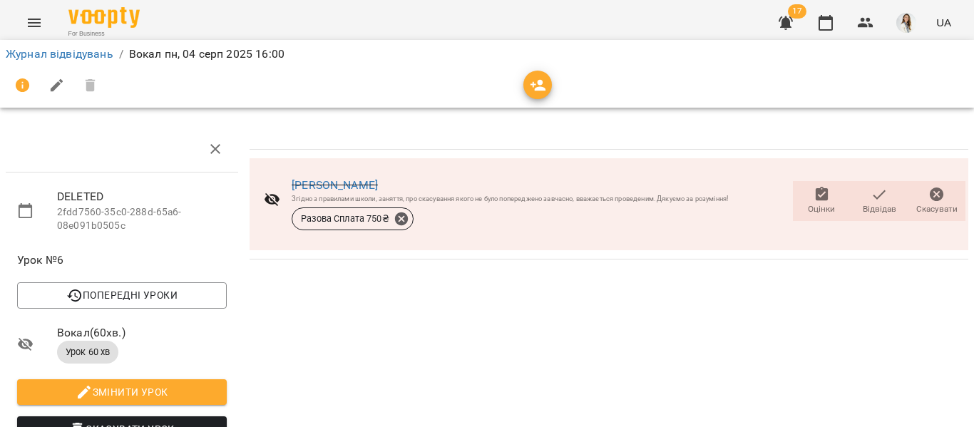
select select "**********"
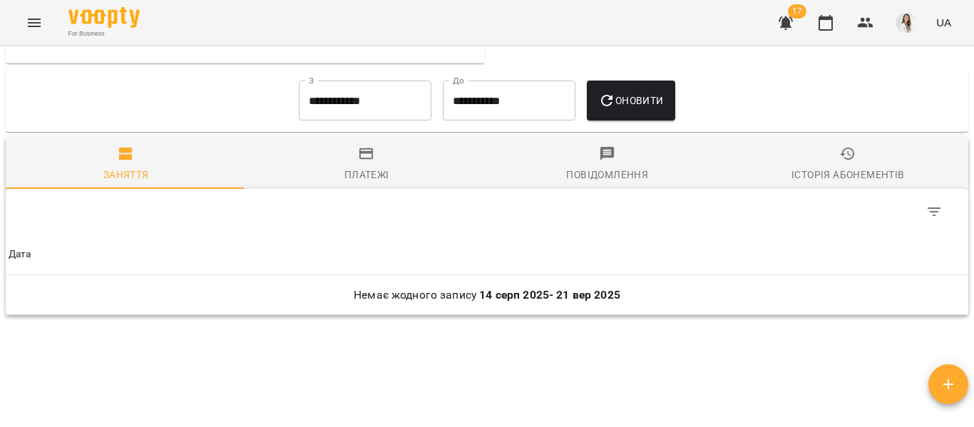
scroll to position [657, 0]
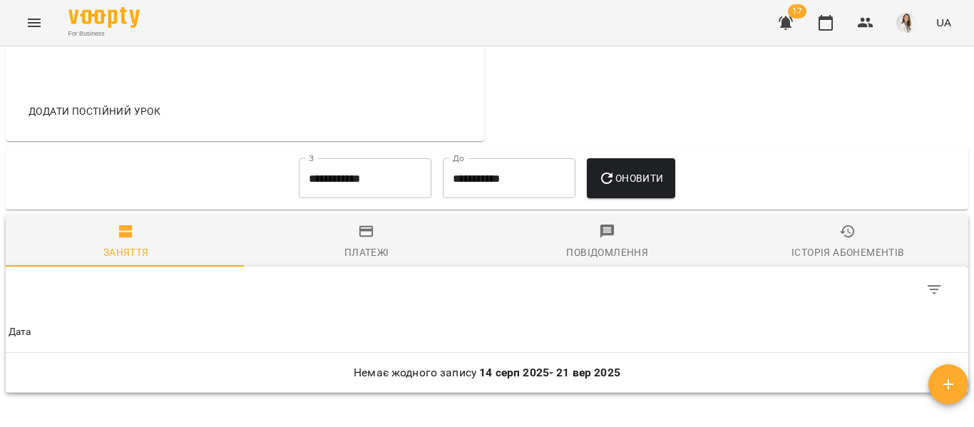
click at [406, 198] on input "**********" at bounding box center [365, 178] width 133 height 40
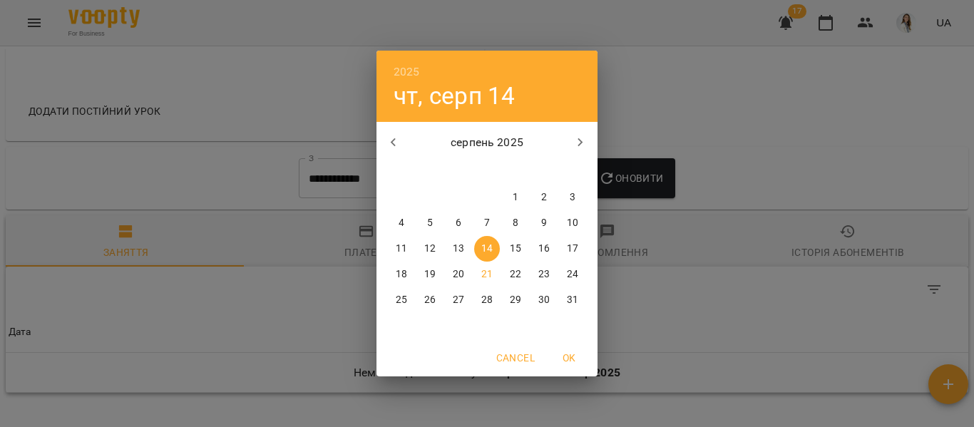
click at [523, 197] on span "1" at bounding box center [516, 197] width 26 height 14
type input "**********"
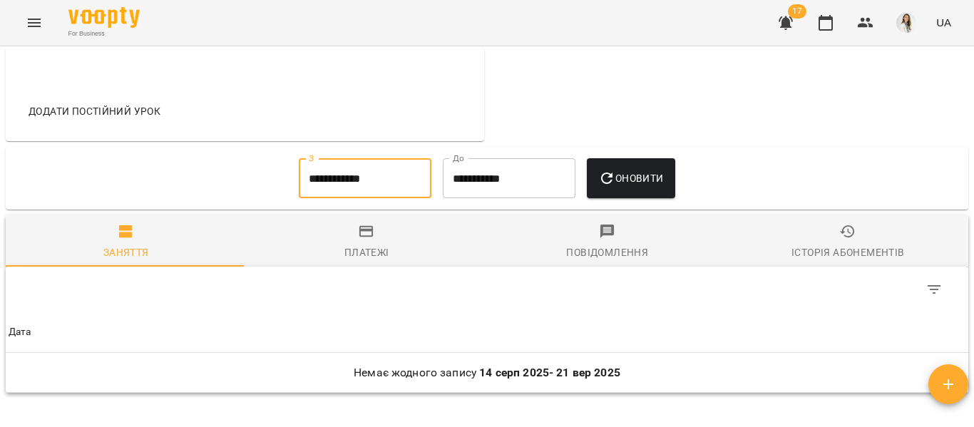
click at [644, 187] on span "Оновити" at bounding box center [630, 178] width 65 height 17
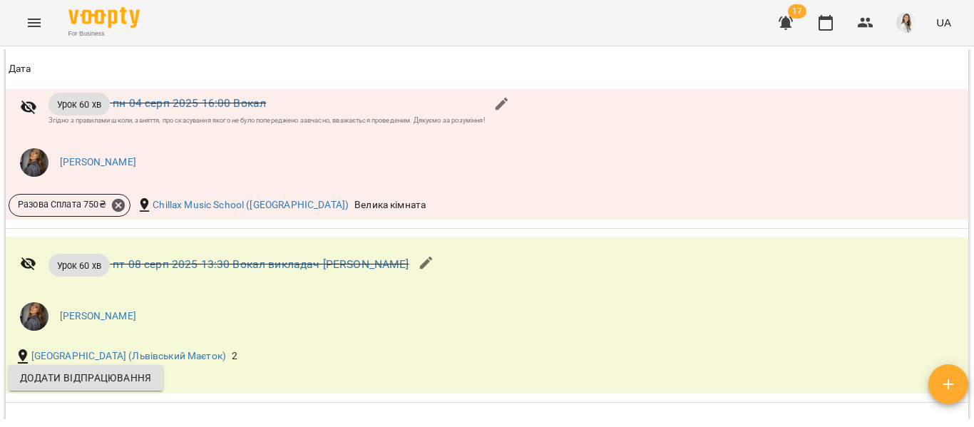
scroll to position [1188, 0]
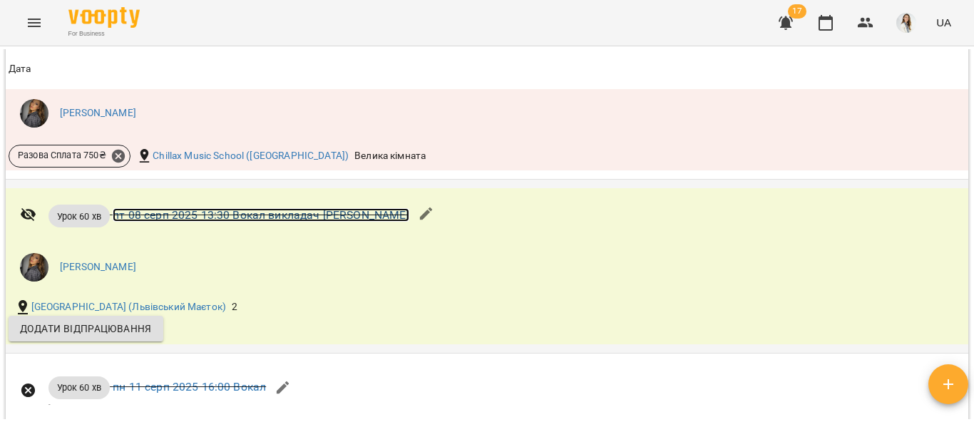
click at [209, 222] on link "пт 08 серп 2025 13:30 Вокал викладач [PERSON_NAME]" at bounding box center [261, 215] width 296 height 14
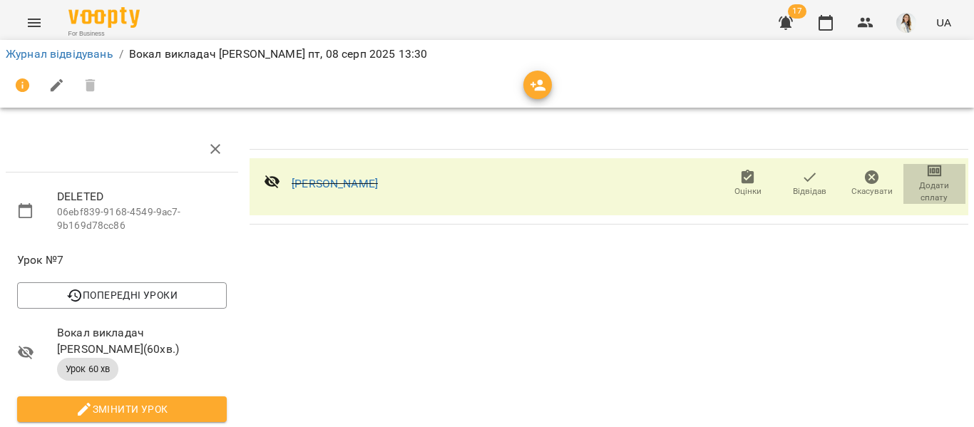
click at [926, 175] on icon "button" at bounding box center [934, 171] width 17 height 17
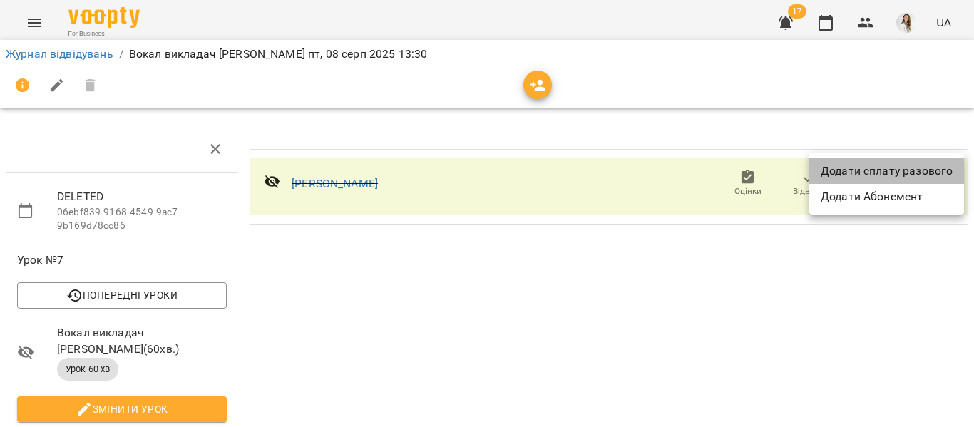
click at [899, 167] on li "Додати сплату разового" at bounding box center [886, 171] width 155 height 26
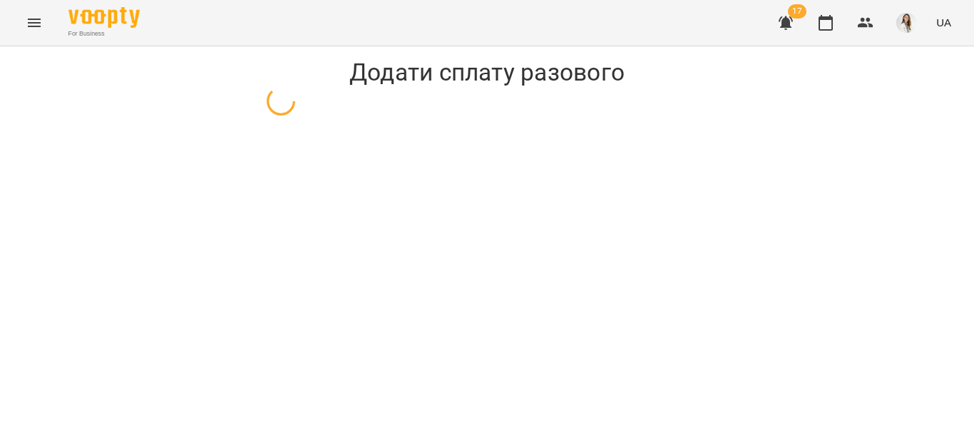
select select "**********"
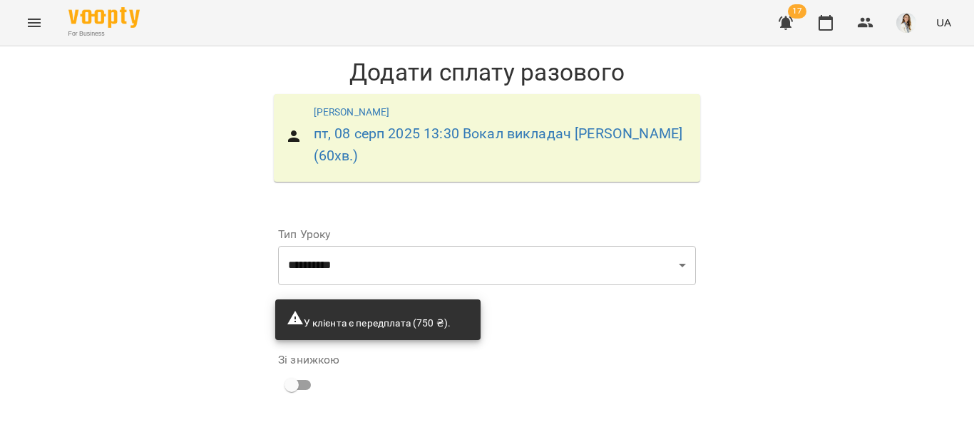
scroll to position [144, 0]
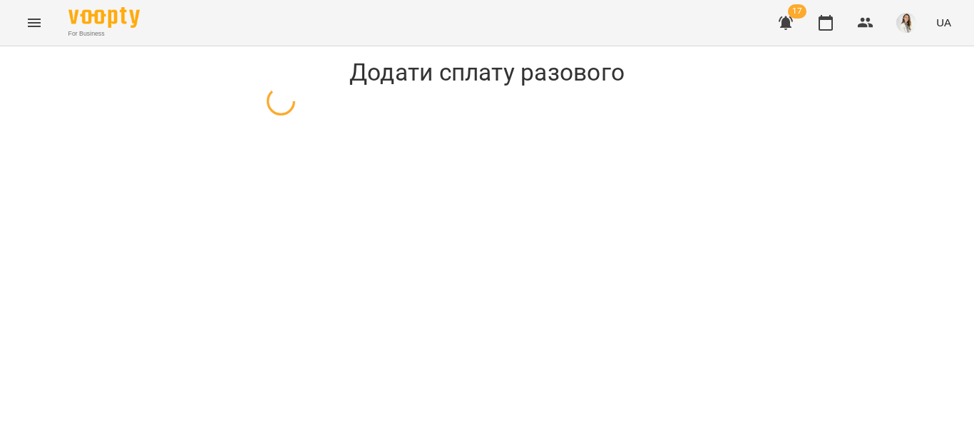
select select "**********"
